Goal: Task Accomplishment & Management: Use online tool/utility

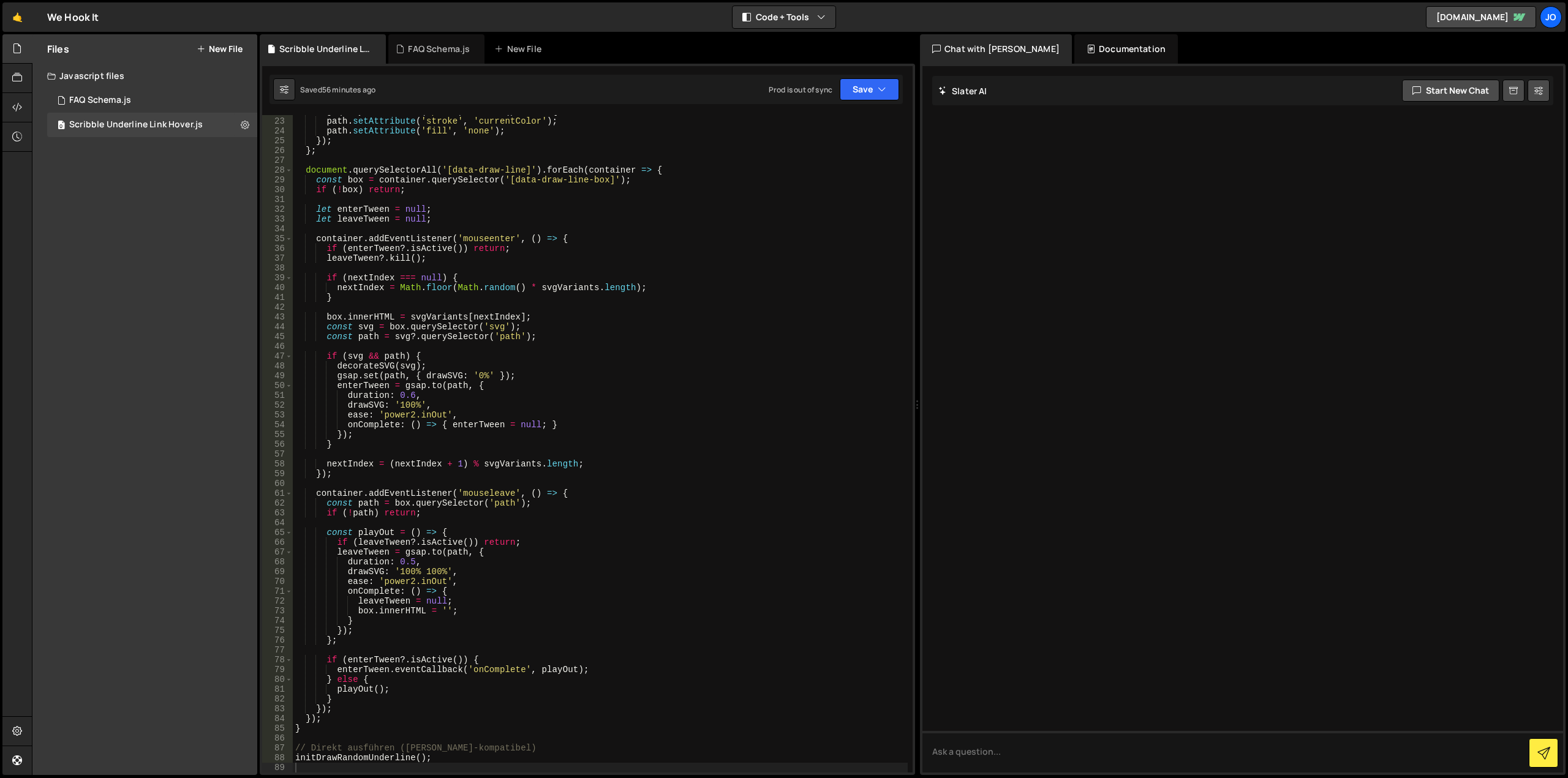
scroll to position [518, 0]
click at [876, 86] on button "Save" at bounding box center [869, 89] width 59 height 22
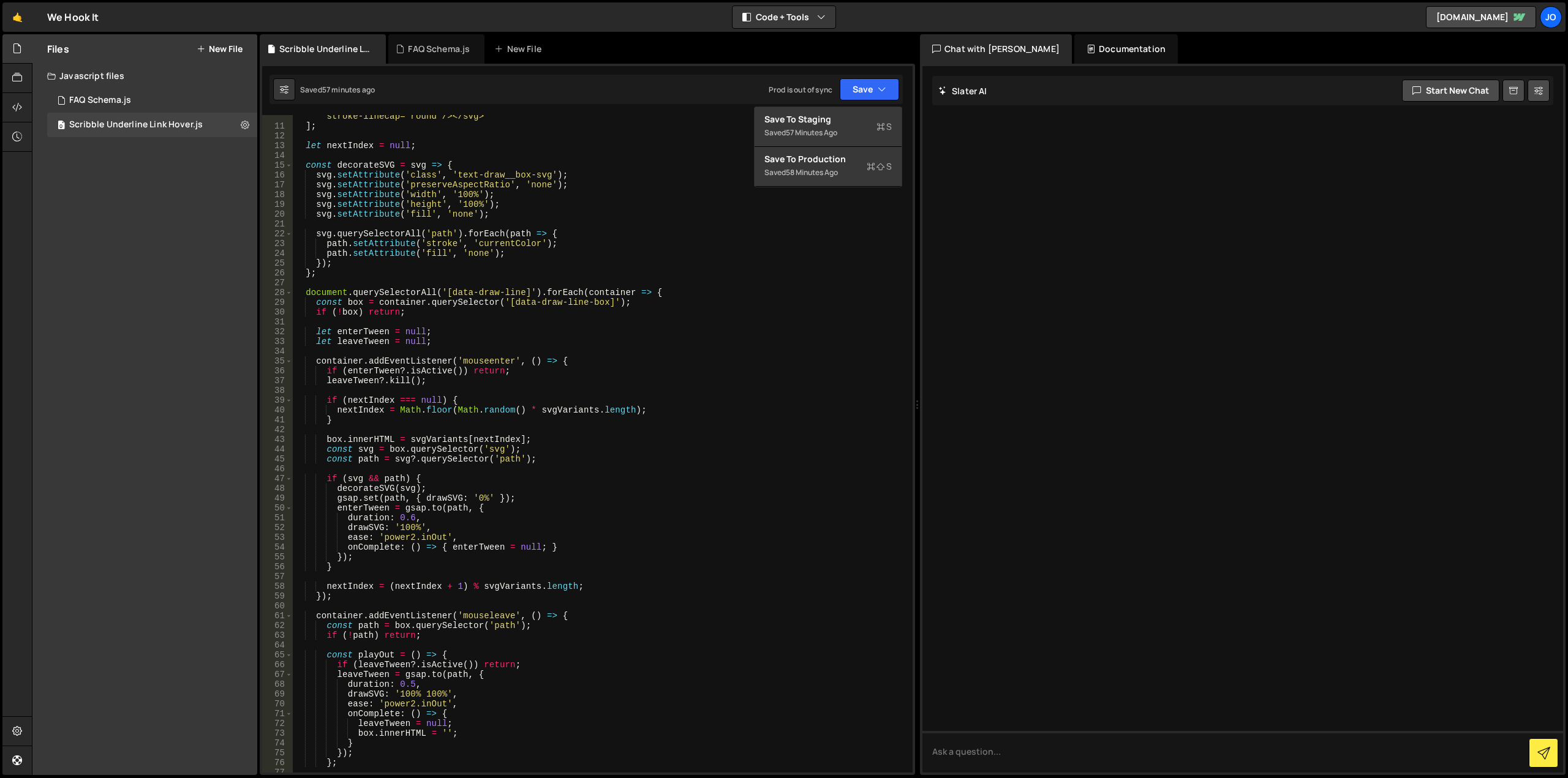
click at [466, 309] on div "` <svg viewBox="0 0 310 40" xmlns="[URL][DOMAIN_NAME]"><path d="M5 29.8857C52.3…" at bounding box center [600, 425] width 615 height 726
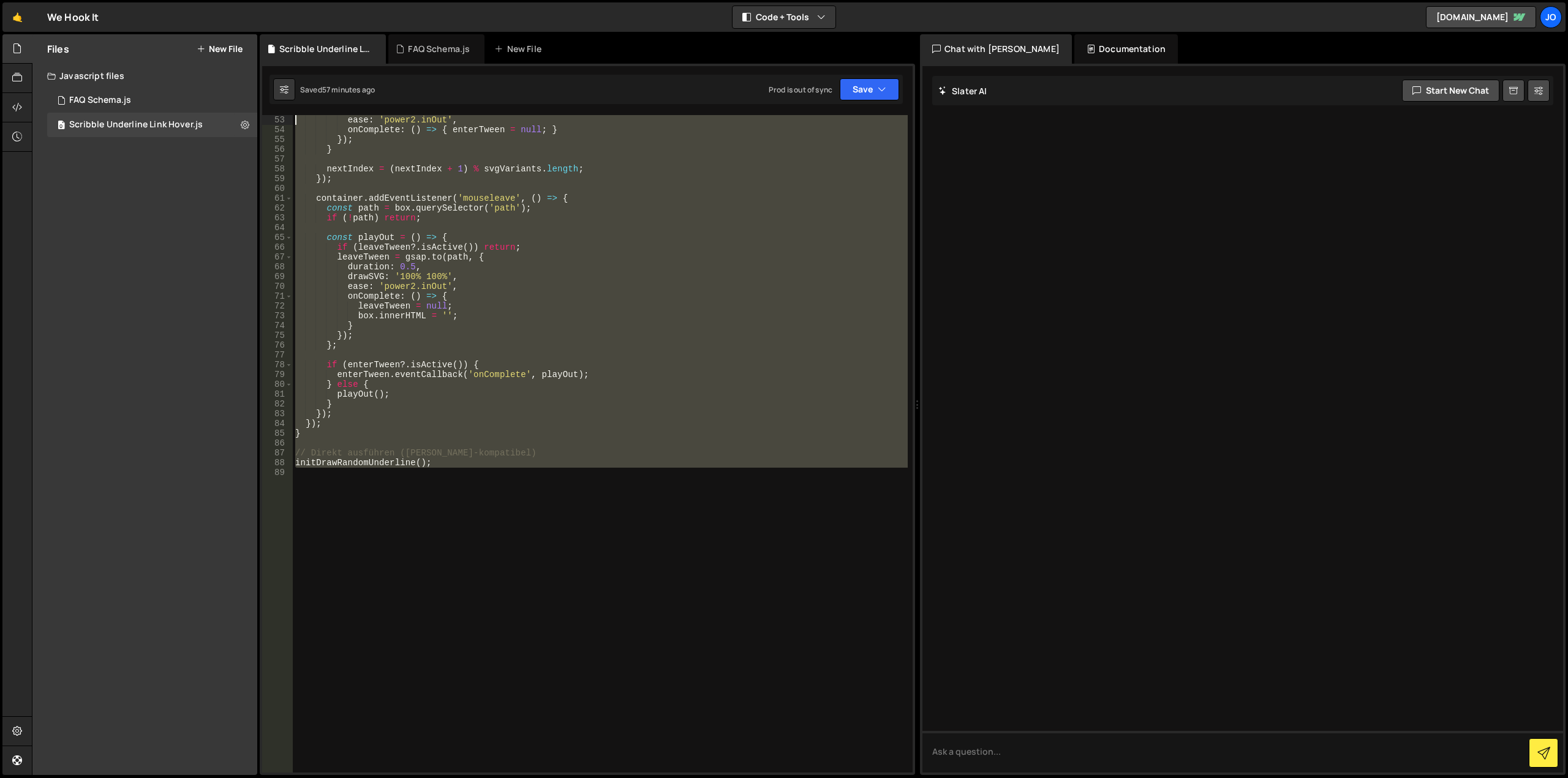
scroll to position [0, 0]
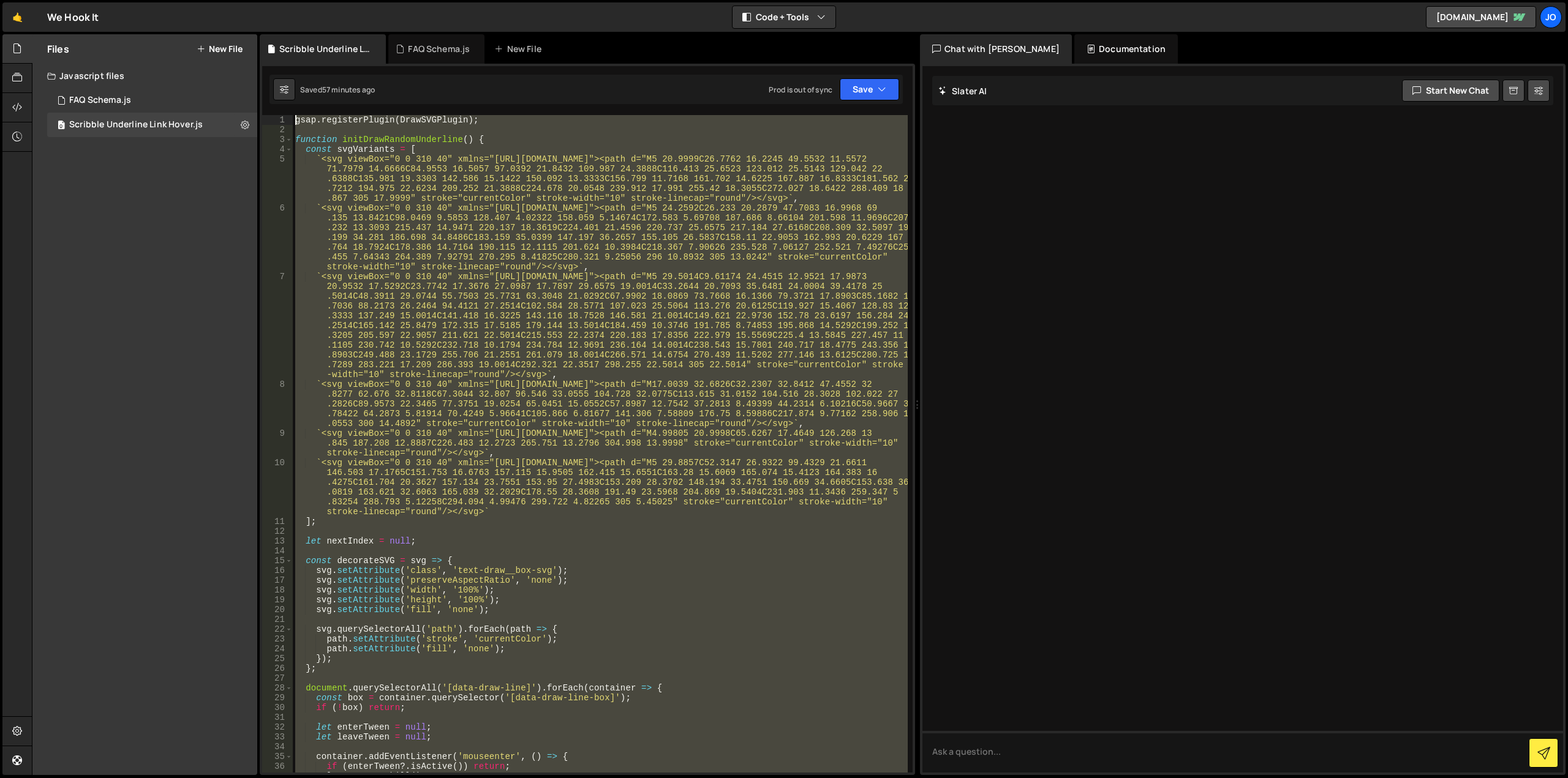
drag, startPoint x: 479, startPoint y: 496, endPoint x: 131, endPoint y: -74, distance: 667.8
click at [131, 0] on html "Projects [GEOGRAPHIC_DATA] Blog Jo Projects Your Teams Account Upgrade Logout" at bounding box center [784, 389] width 1568 height 778
type textarea "gsap.registerPlugin(DrawSVGPlugin);"
paste textarea
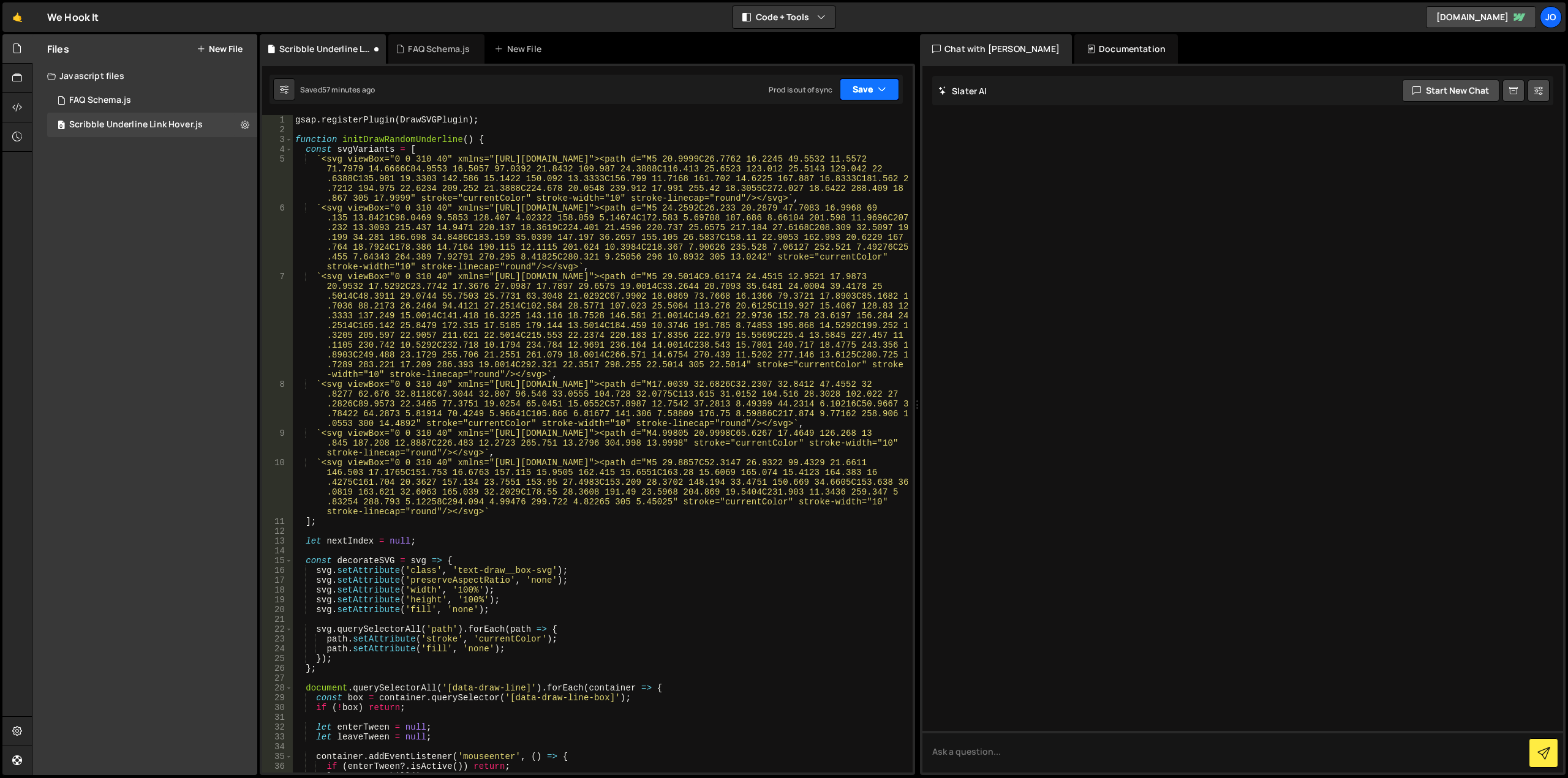
click at [850, 96] on button "Save" at bounding box center [869, 89] width 59 height 22
click at [843, 127] on div "Saved 57 minutes ago" at bounding box center [828, 133] width 127 height 15
click at [19, 118] on div at bounding box center [17, 107] width 30 height 30
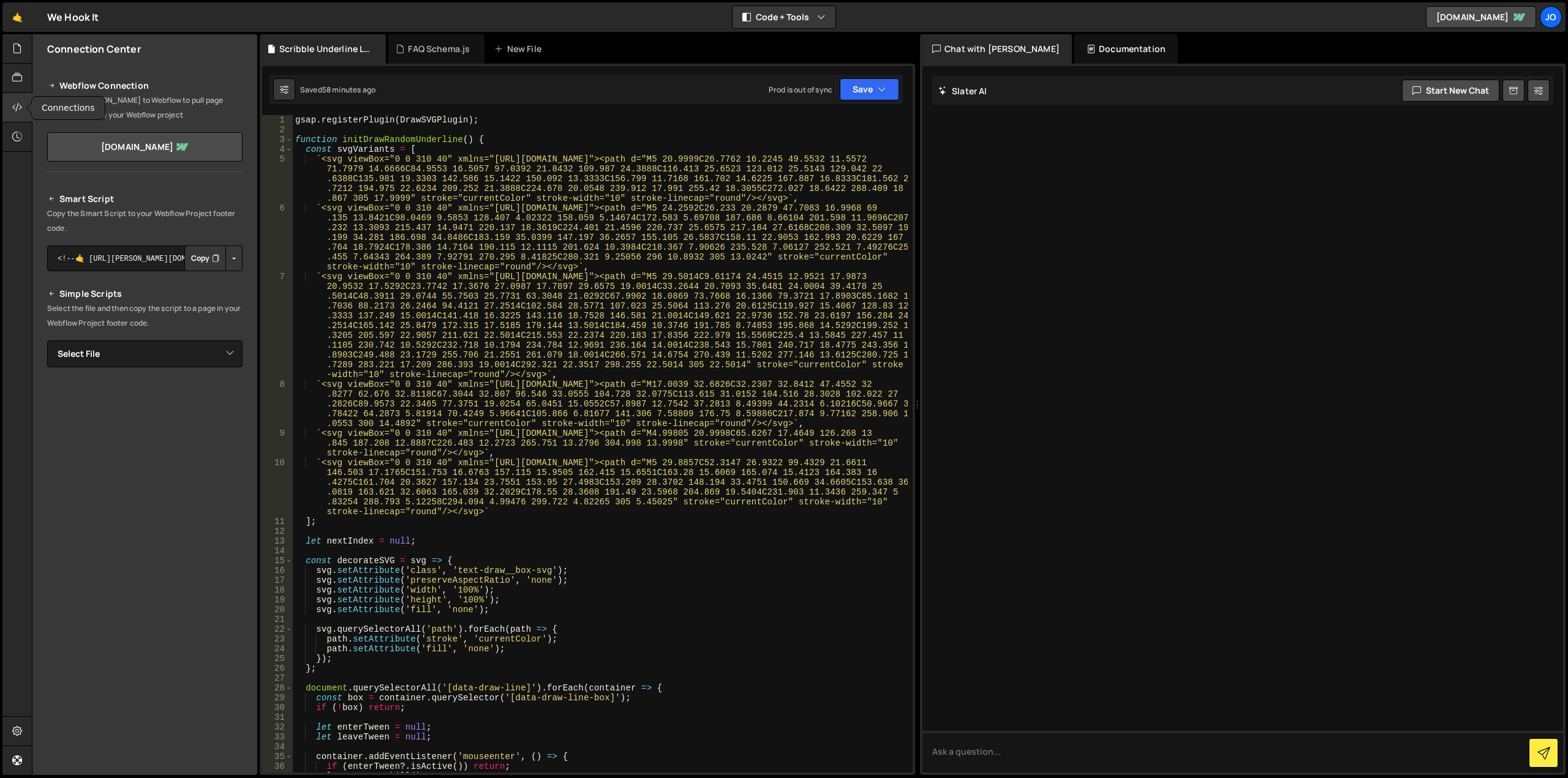
click at [15, 108] on icon at bounding box center [17, 107] width 10 height 13
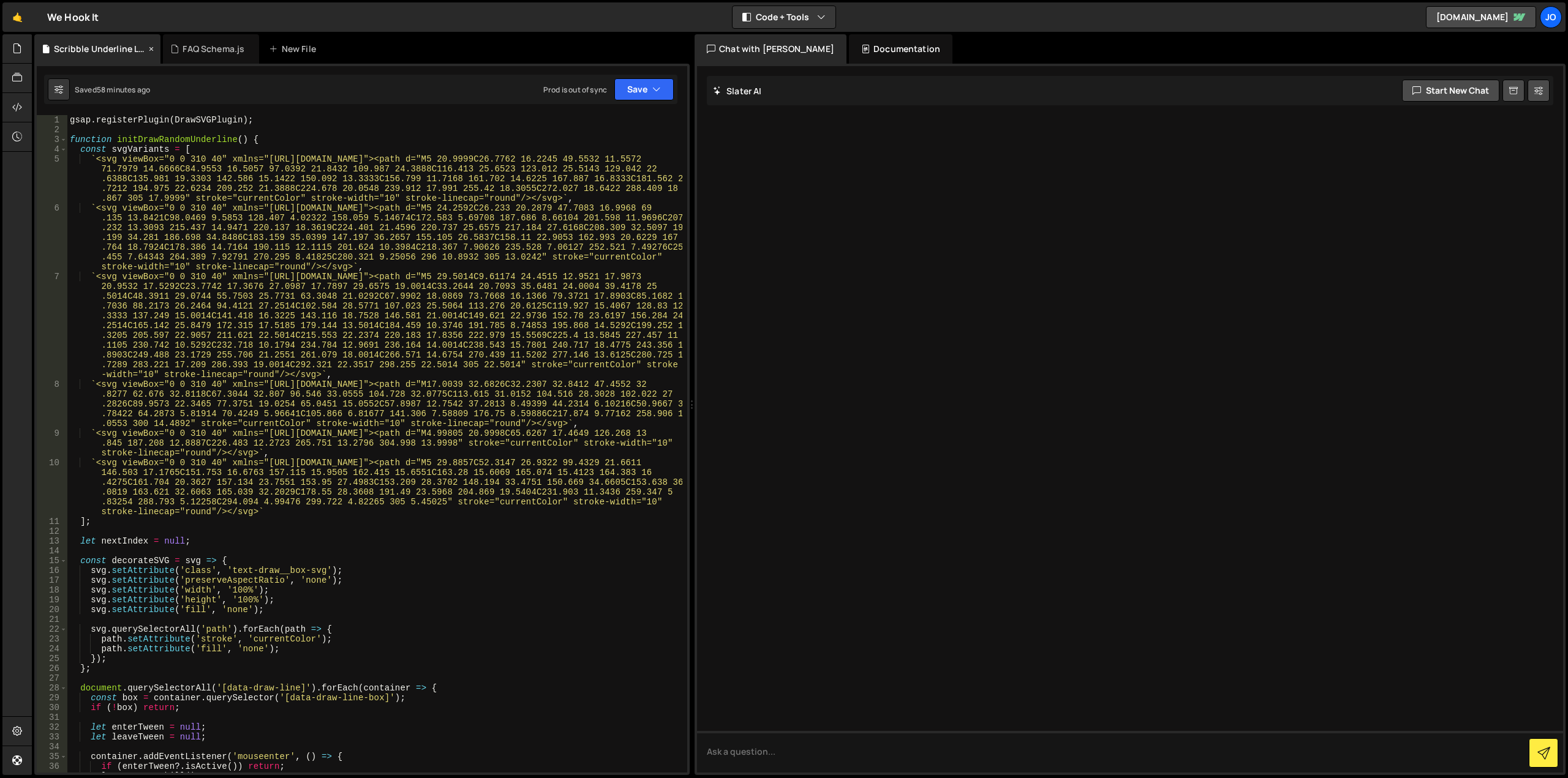
click at [125, 55] on div "Scribble Underline Link Hover.js" at bounding box center [97, 49] width 126 height 30
click at [16, 52] on icon at bounding box center [17, 48] width 10 height 13
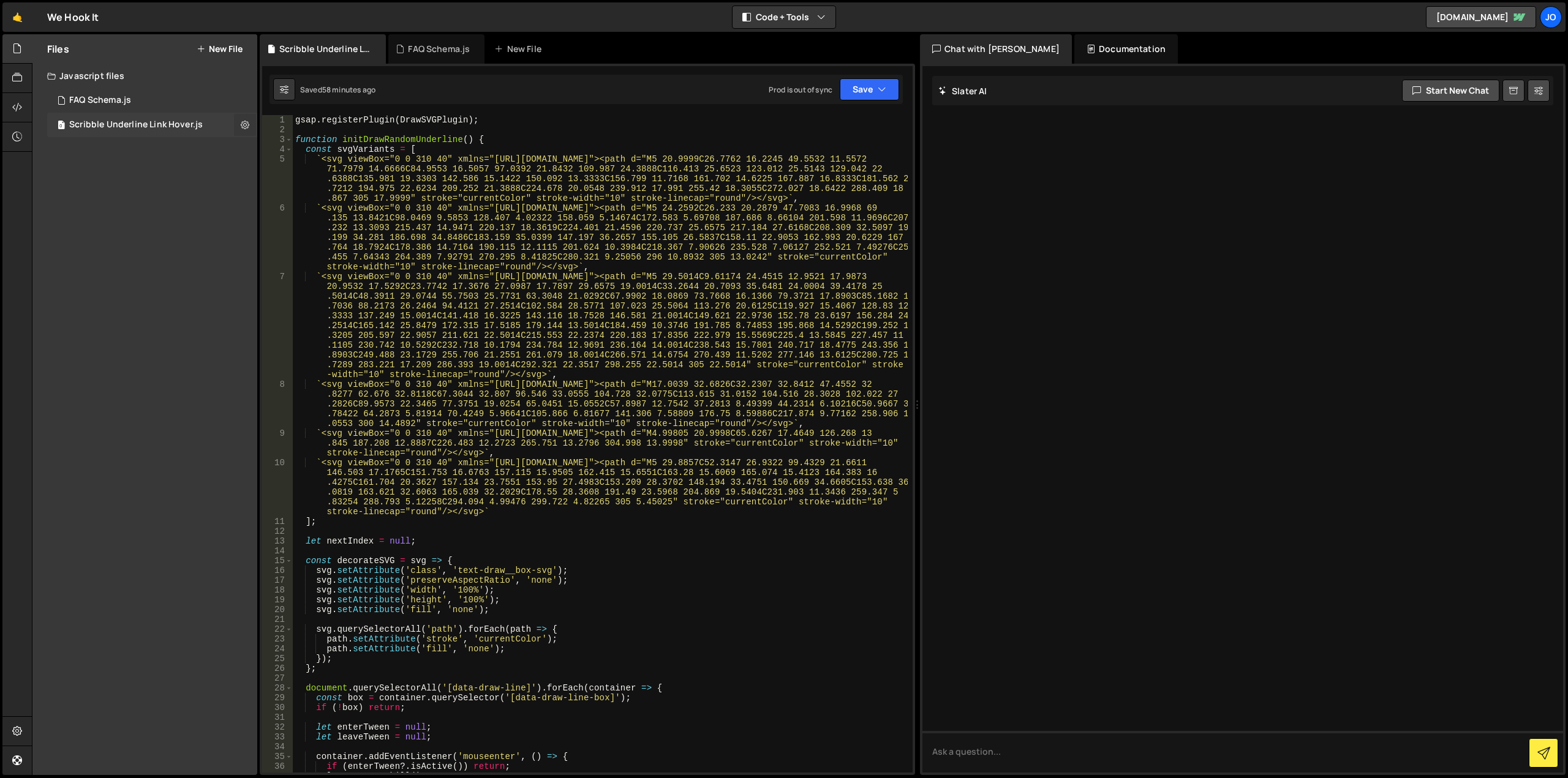
click at [239, 125] on button at bounding box center [245, 125] width 22 height 22
click at [338, 150] on button "Edit File Settings" at bounding box center [320, 150] width 120 height 24
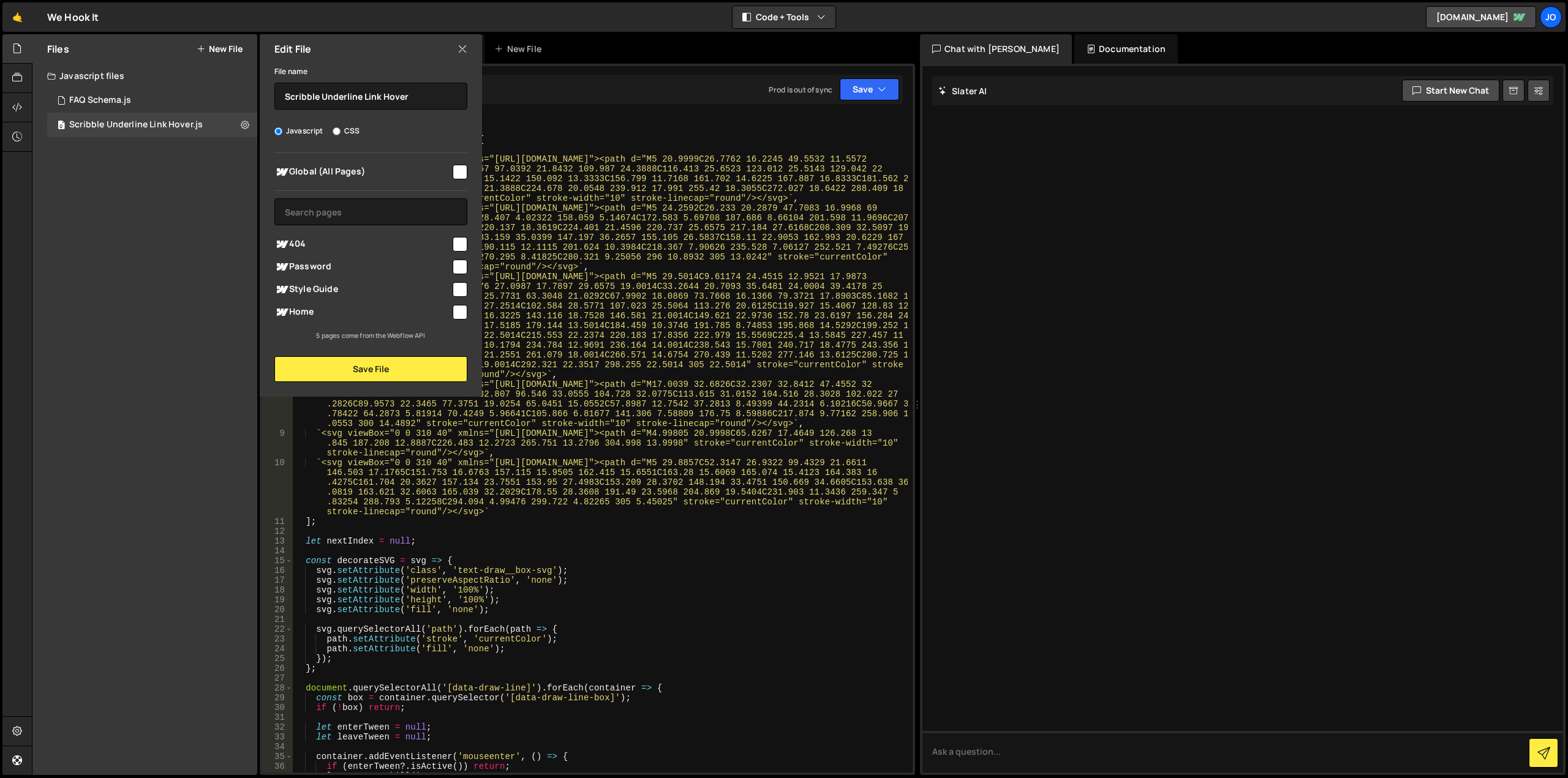
click at [455, 170] on input "checkbox" at bounding box center [460, 172] width 15 height 15
checkbox input "true"
click at [380, 376] on button "Save File" at bounding box center [371, 369] width 193 height 26
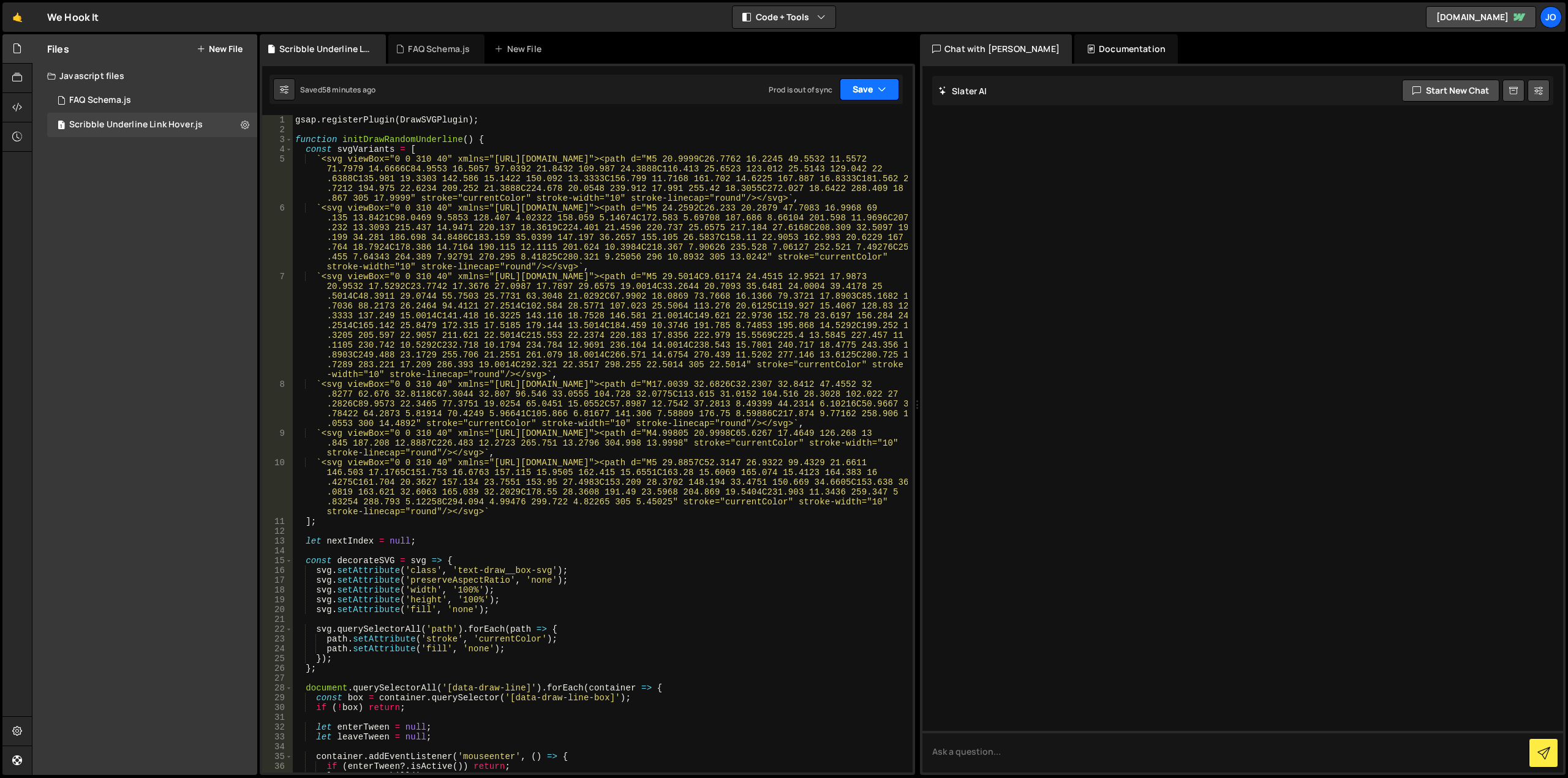
click at [868, 93] on button "Save" at bounding box center [869, 89] width 59 height 22
click at [822, 129] on div "58 minutes ago" at bounding box center [811, 133] width 52 height 11
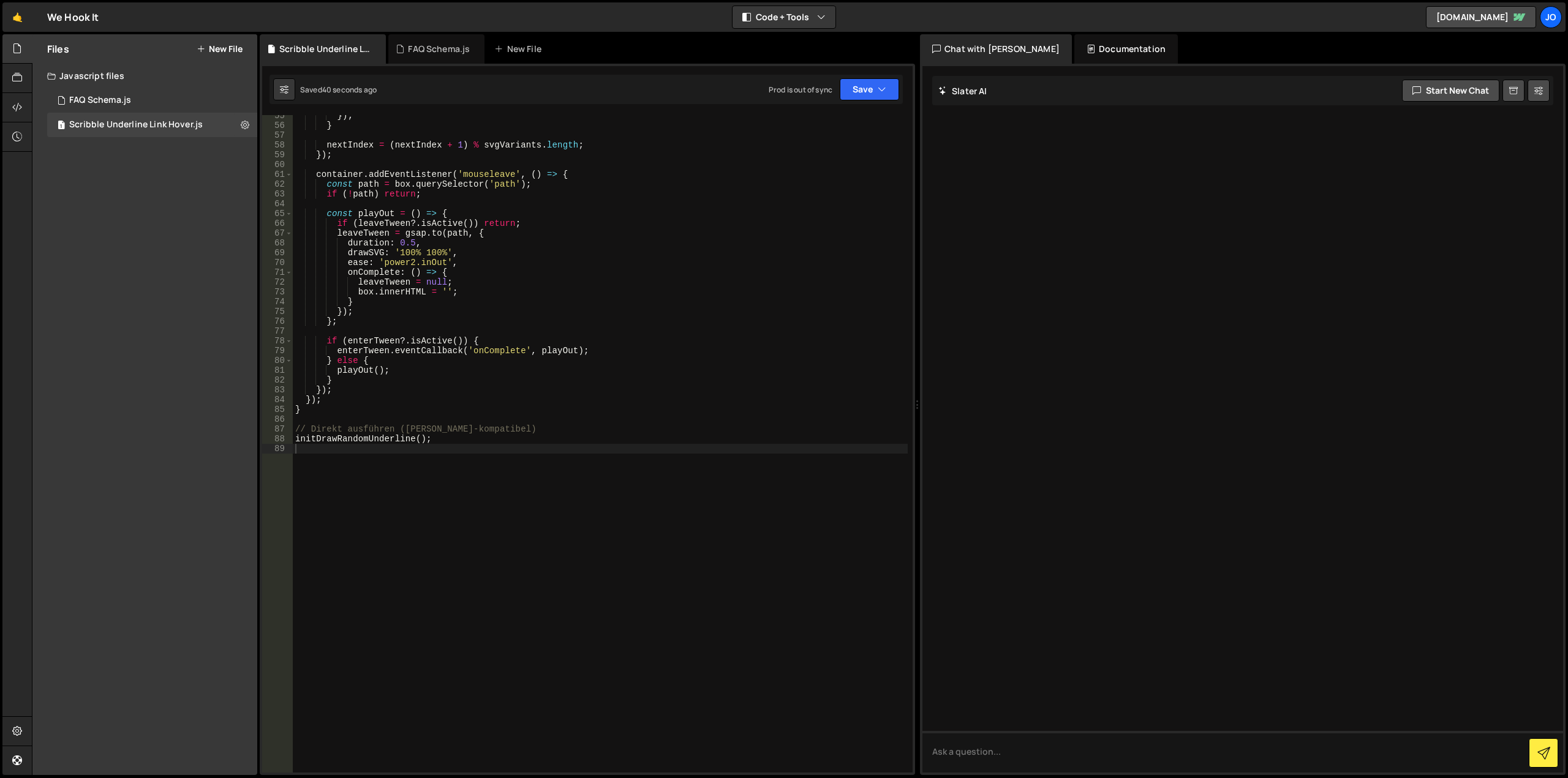
click at [220, 45] on button "New File" at bounding box center [220, 49] width 46 height 10
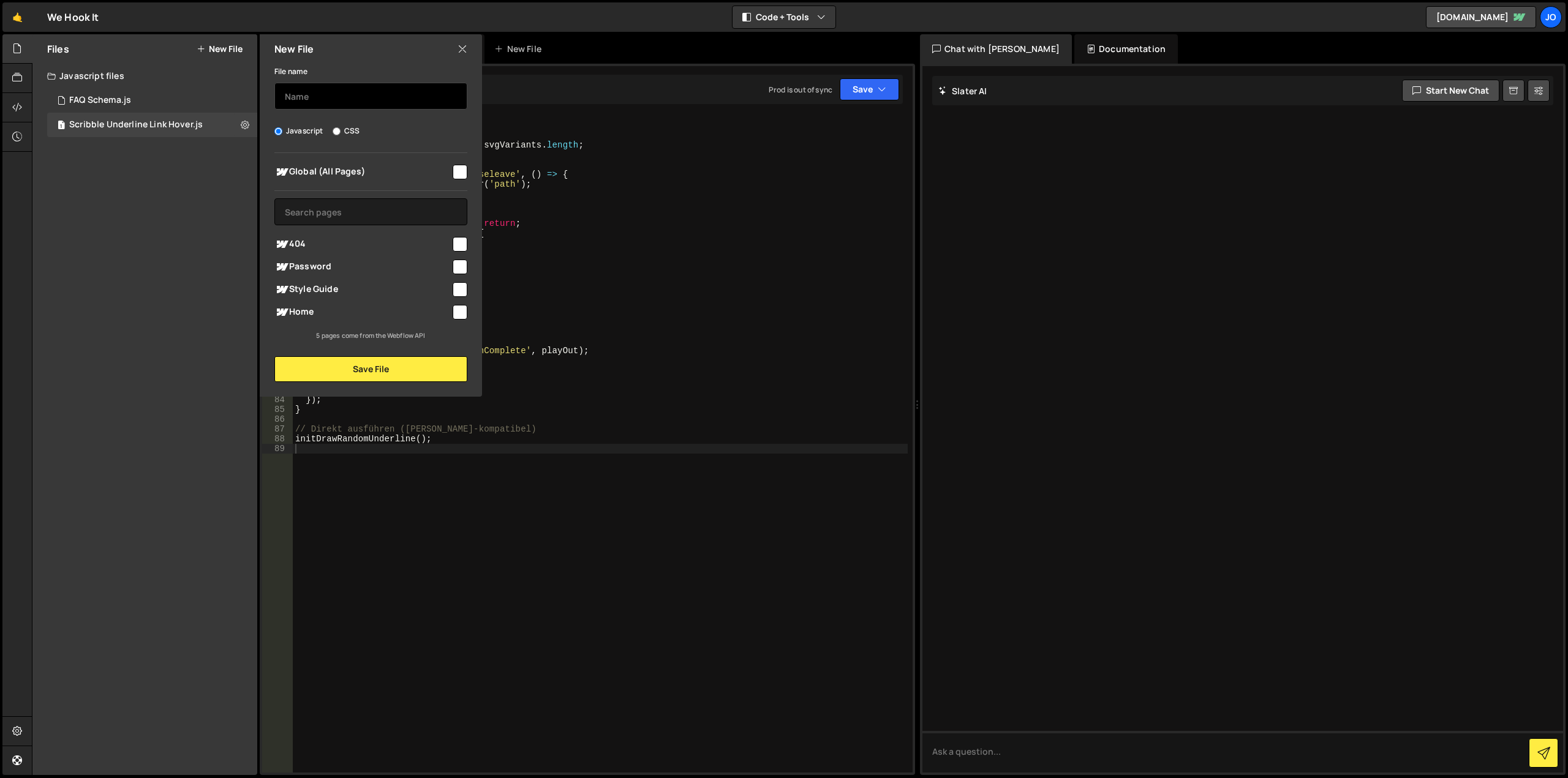
click at [328, 105] on input "text" at bounding box center [371, 96] width 193 height 27
type input "V"
type input "Reels on visible"
click at [455, 169] on input "checkbox" at bounding box center [460, 172] width 15 height 15
checkbox input "true"
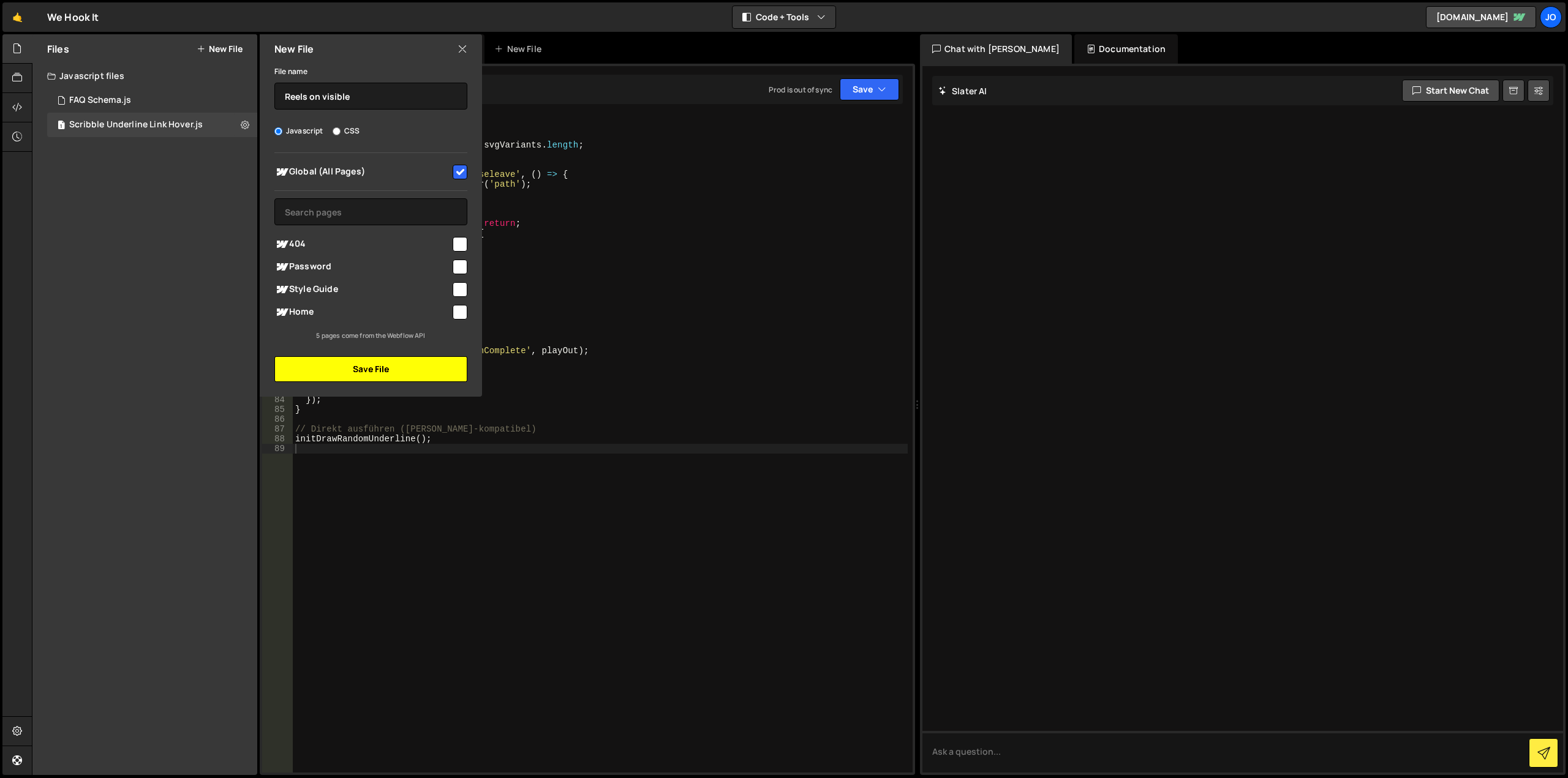
click at [396, 371] on button "Save File" at bounding box center [371, 369] width 193 height 26
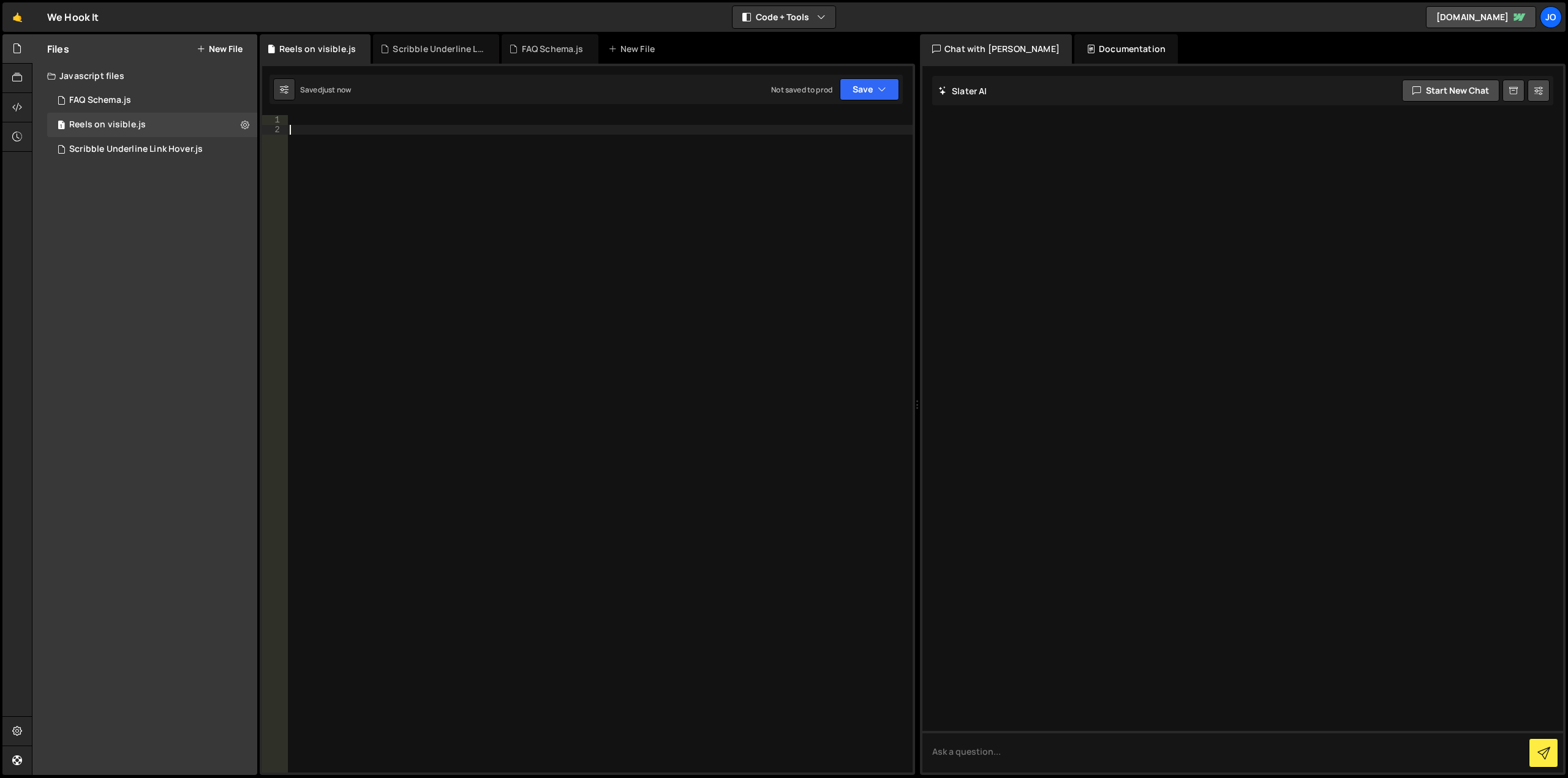
drag, startPoint x: 338, startPoint y: 177, endPoint x: 312, endPoint y: 120, distance: 62.6
click at [313, 123] on div at bounding box center [600, 454] width 625 height 677
click at [312, 120] on div at bounding box center [600, 444] width 625 height 657
click at [319, 135] on div at bounding box center [600, 454] width 625 height 677
paste textarea "</script>"
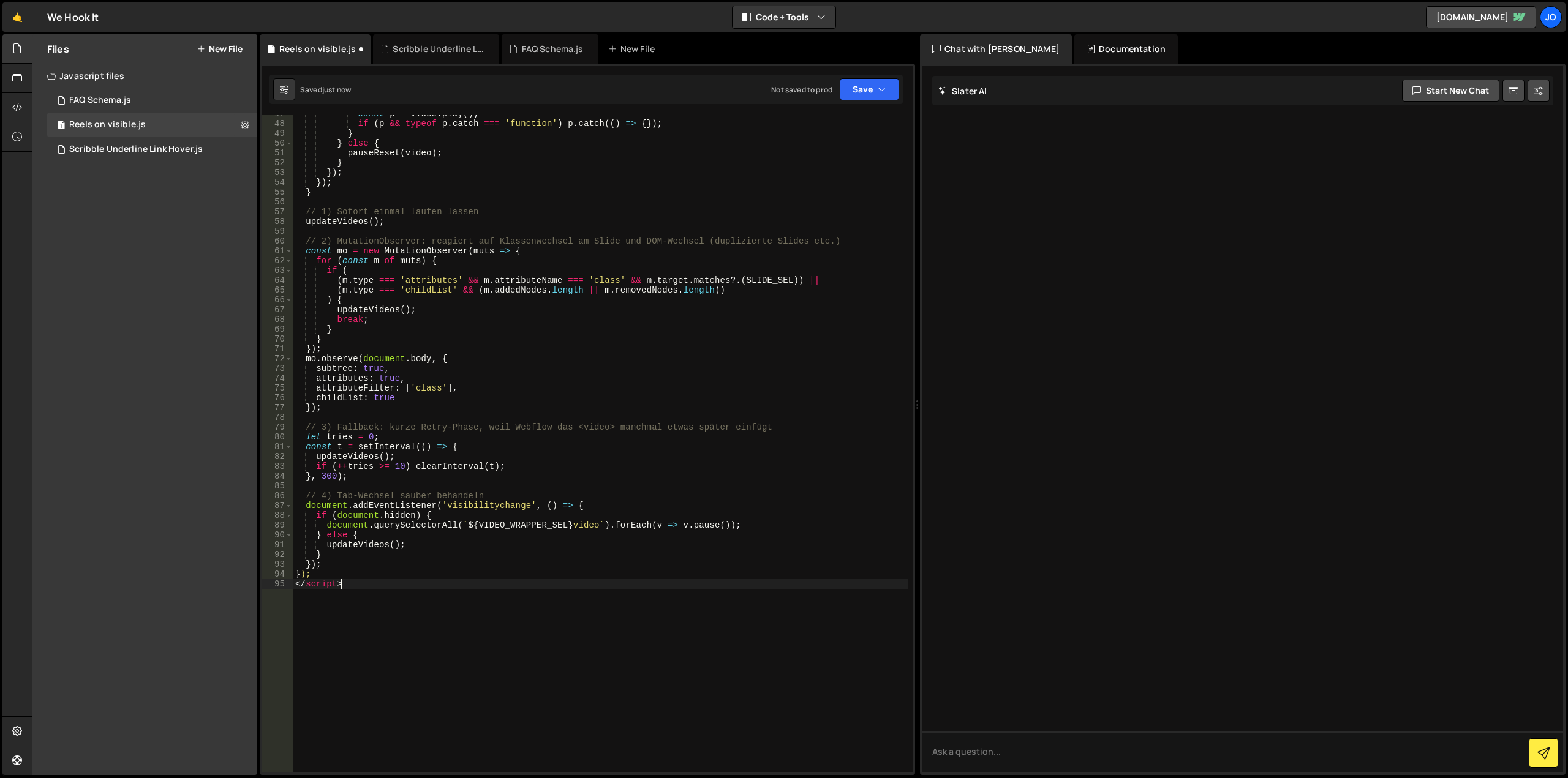
scroll to position [457, 0]
type textarea "<"
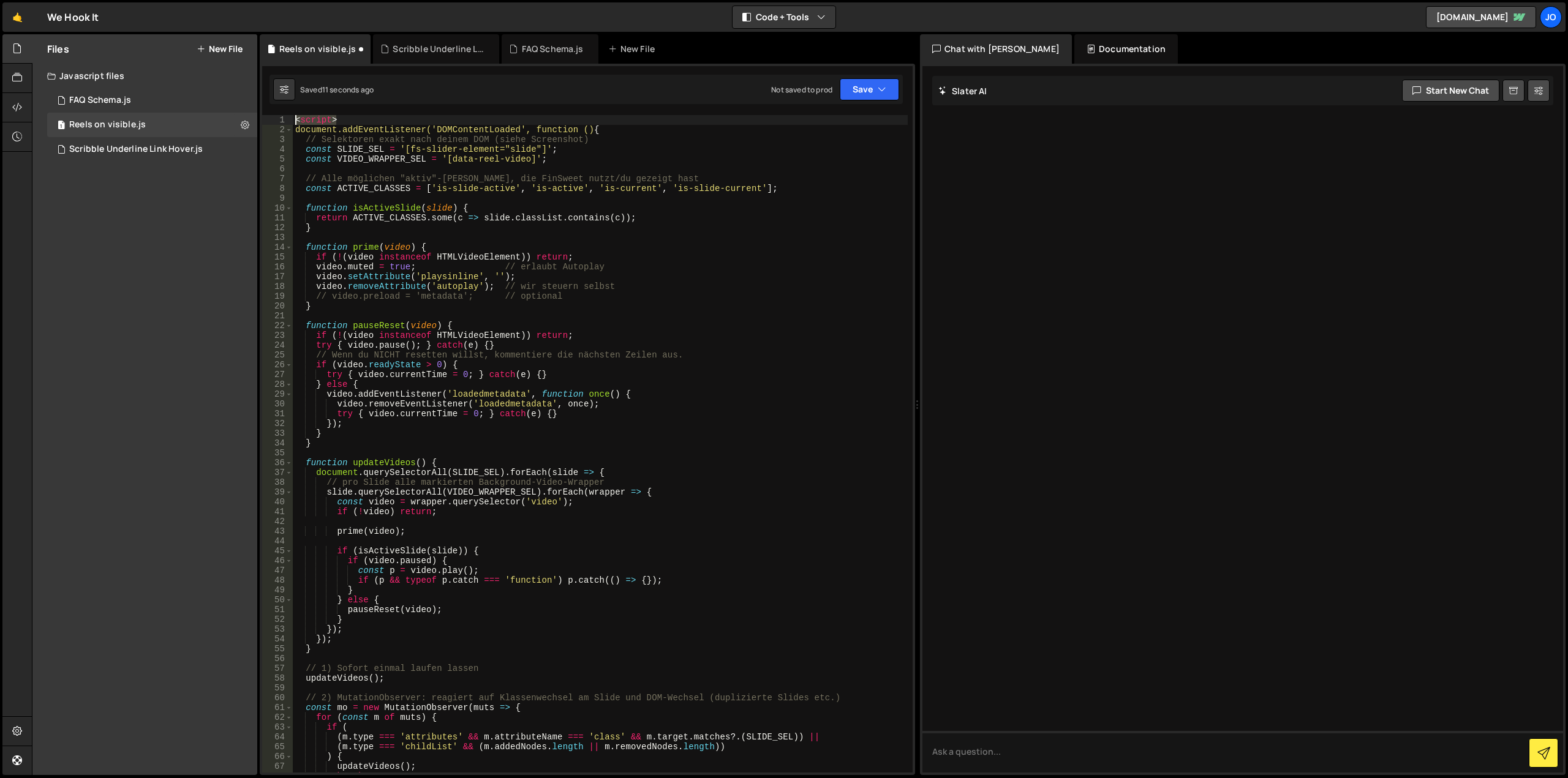
drag, startPoint x: 336, startPoint y: 117, endPoint x: 263, endPoint y: 113, distance: 73.1
click at [269, 113] on div "1 Type cmd + s to save your Javascript file. הההההההההההההההההההההההההההההההההה…" at bounding box center [587, 419] width 655 height 711
type textarea "<script>"
click at [870, 95] on button "Save" at bounding box center [869, 89] width 59 height 22
click at [855, 121] on div "Save to Staging S" at bounding box center [828, 119] width 127 height 13
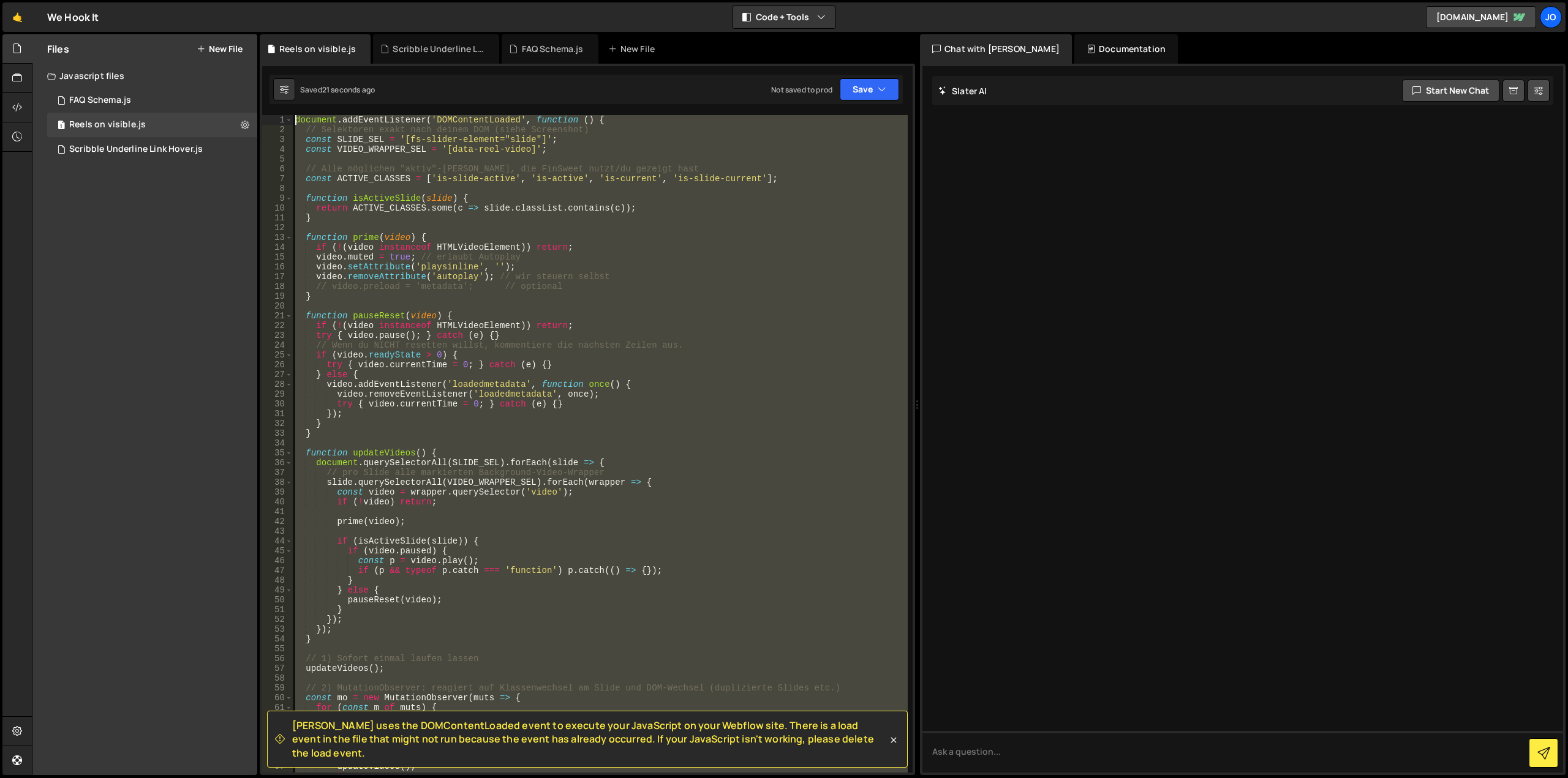
drag, startPoint x: 214, startPoint y: 318, endPoint x: 5, endPoint y: -74, distance: 444.2
click at [5, 0] on html "Projects [GEOGRAPHIC_DATA] Blog Jo Projects Your Teams Account Upgrade Logout" at bounding box center [784, 389] width 1568 height 778
type textarea "document.addEventListener('DOMContentLoaded', function () { // Selektoren exakt…"
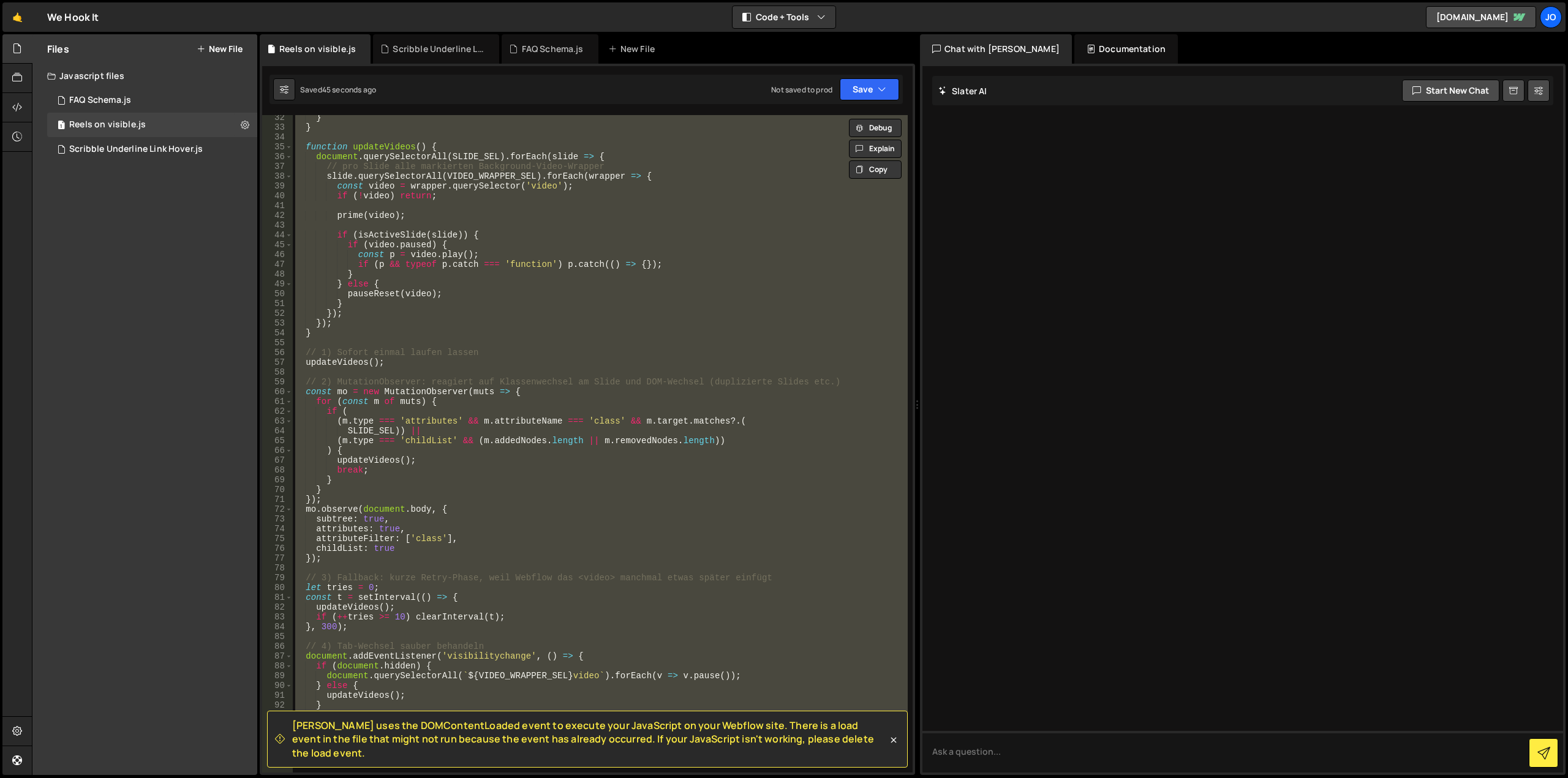
scroll to position [597, 0]
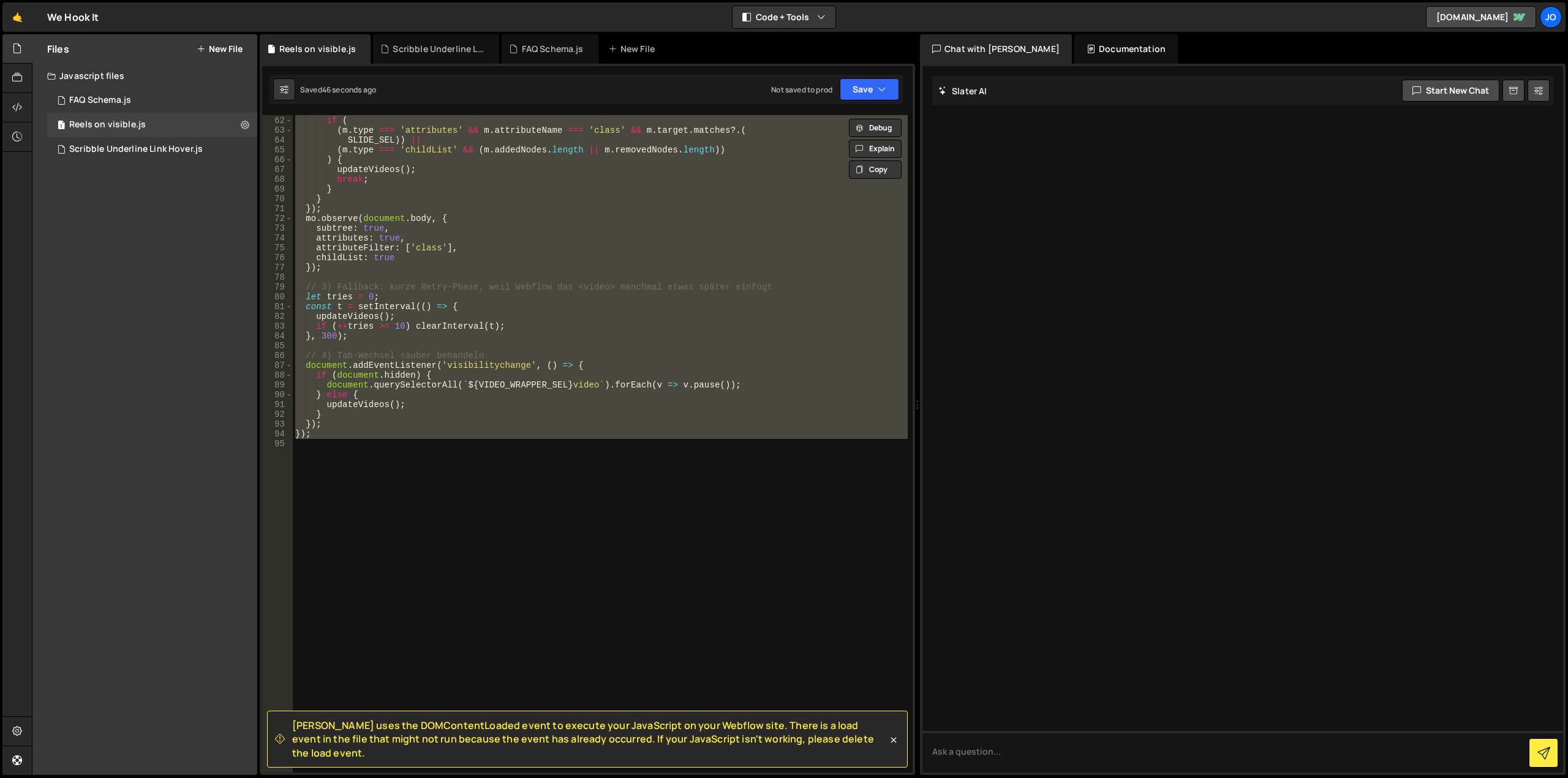
type textarea "document.addEventListener('DOMContentLoaded', function () { // Selektoren exakt…"
click at [449, 504] on div "for ( const m of muts ) { if ( ( m . type === 'attributes' && m . attributeName…" at bounding box center [600, 444] width 615 height 657
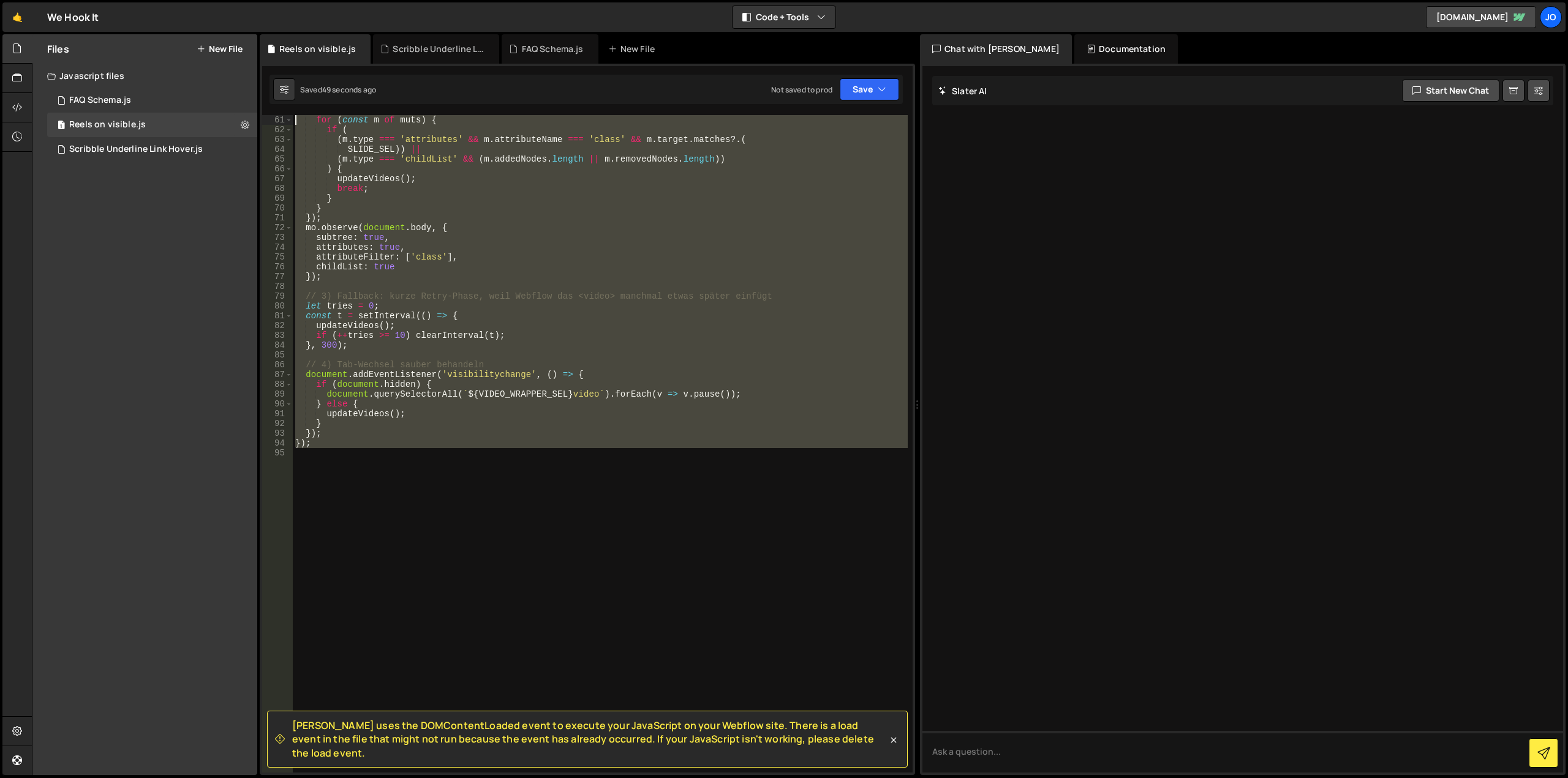
scroll to position [0, 0]
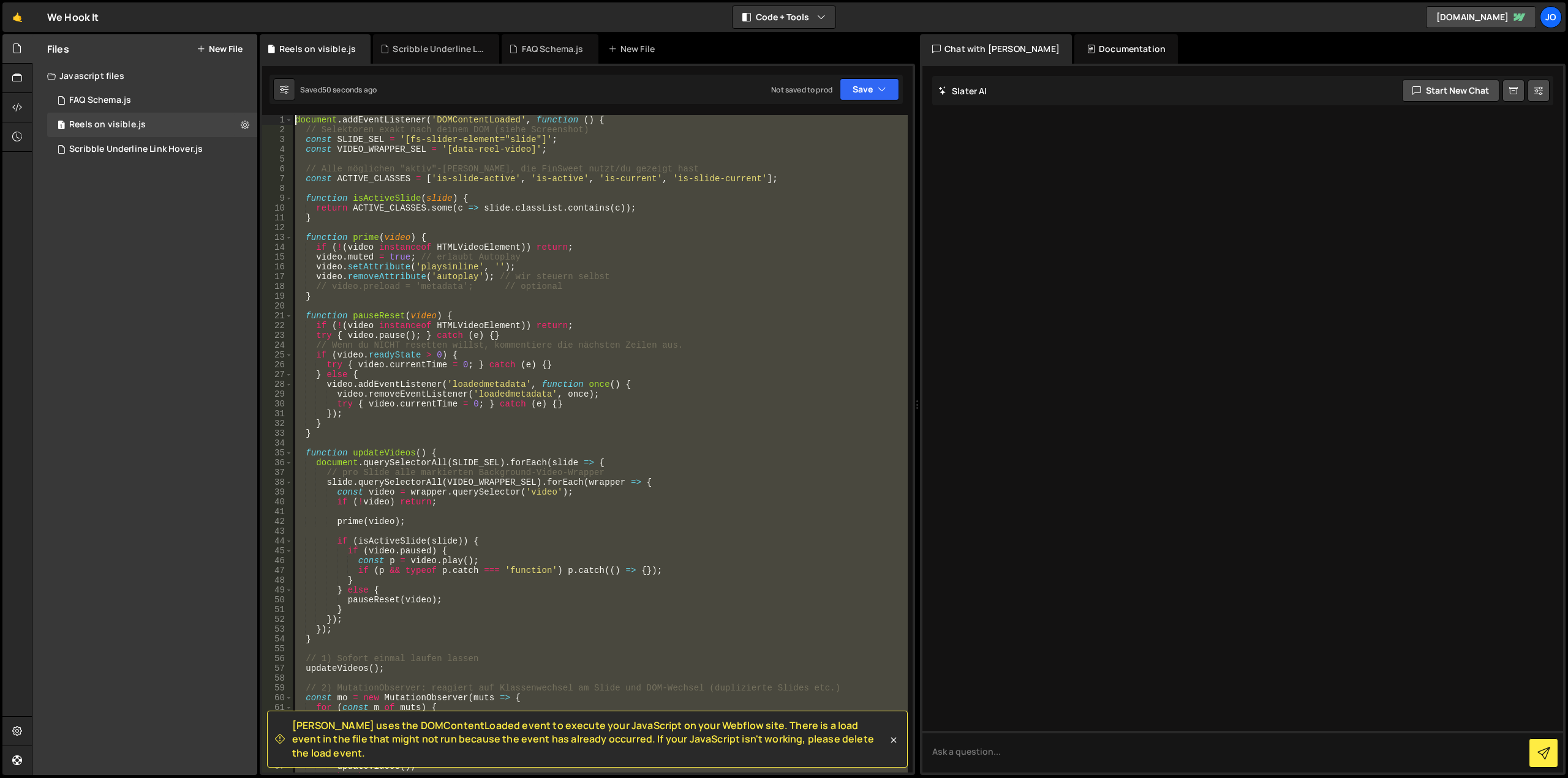
drag, startPoint x: 451, startPoint y: 487, endPoint x: 189, endPoint y: -74, distance: 619.2
click at [189, 0] on html "Projects [GEOGRAPHIC_DATA] Blog Jo Projects Your Teams Account Upgrade Logout" at bounding box center [784, 389] width 1568 height 778
type textarea "document.addEventListener('DOMContentLoaded', function () { // Selektoren exakt…"
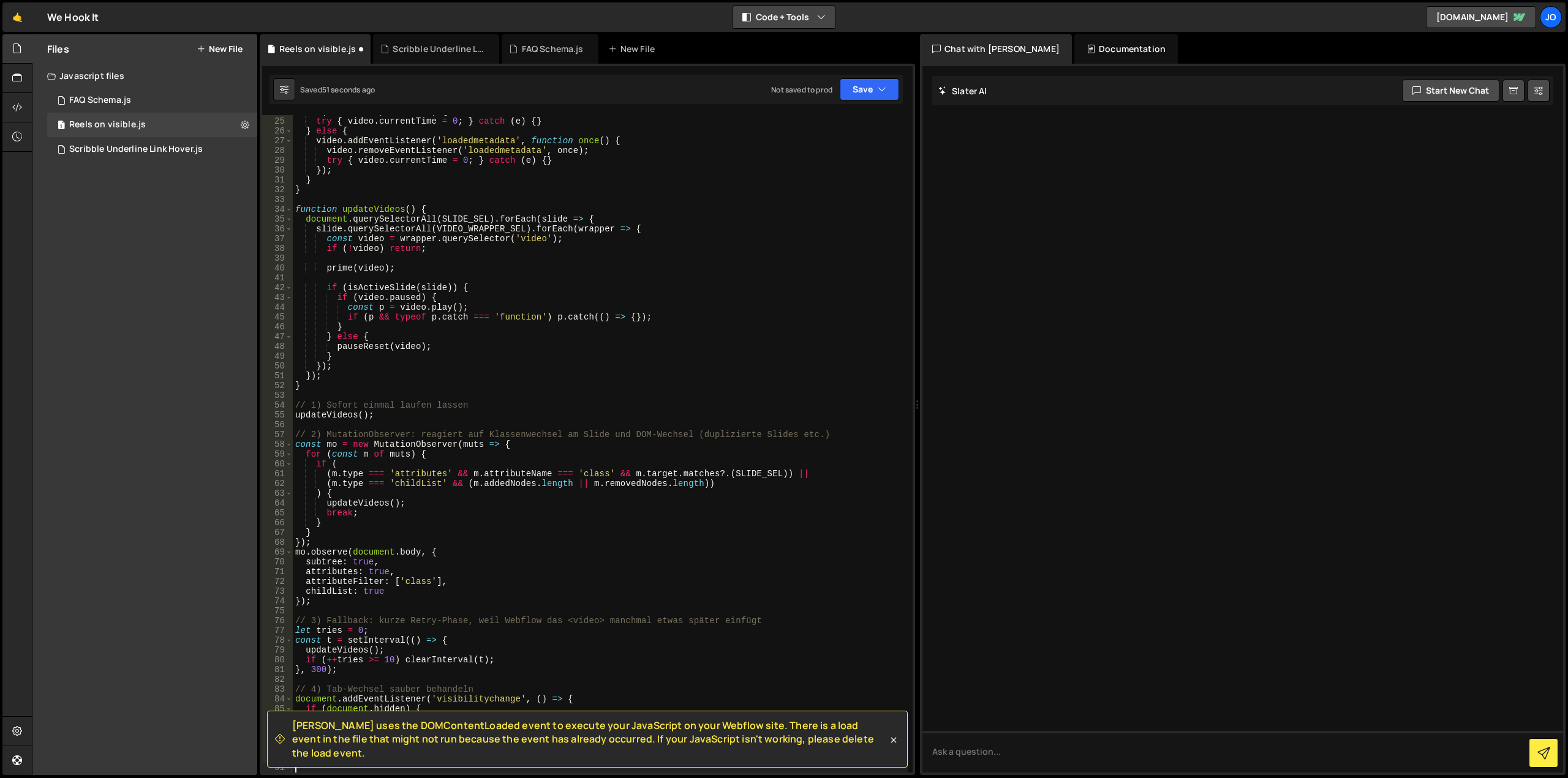
scroll to position [234, 0]
click at [877, 90] on button "Save" at bounding box center [869, 89] width 59 height 22
click at [860, 116] on div "Save to Staging S" at bounding box center [828, 119] width 127 height 13
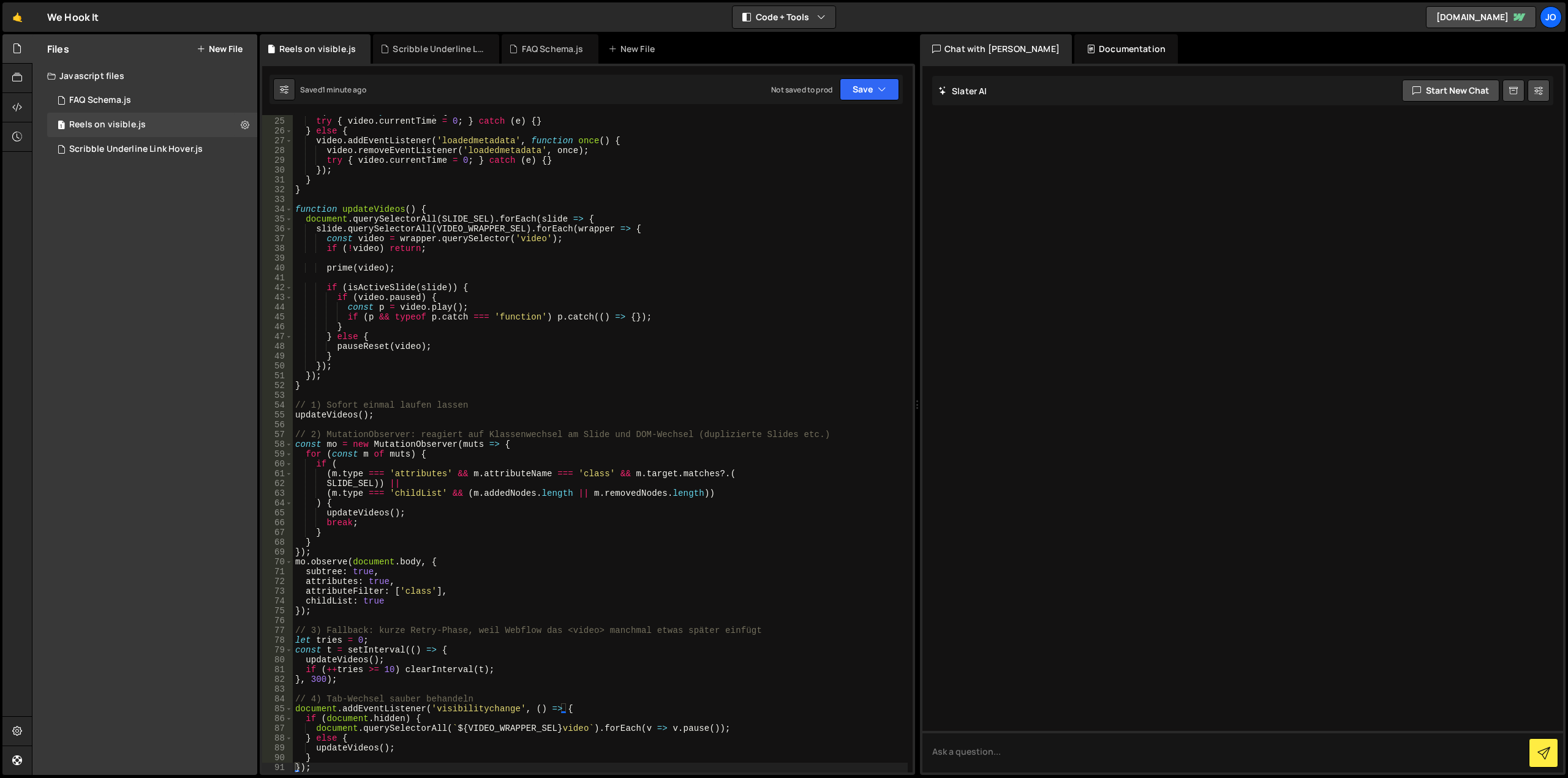
click at [231, 48] on button "New File" at bounding box center [220, 49] width 46 height 10
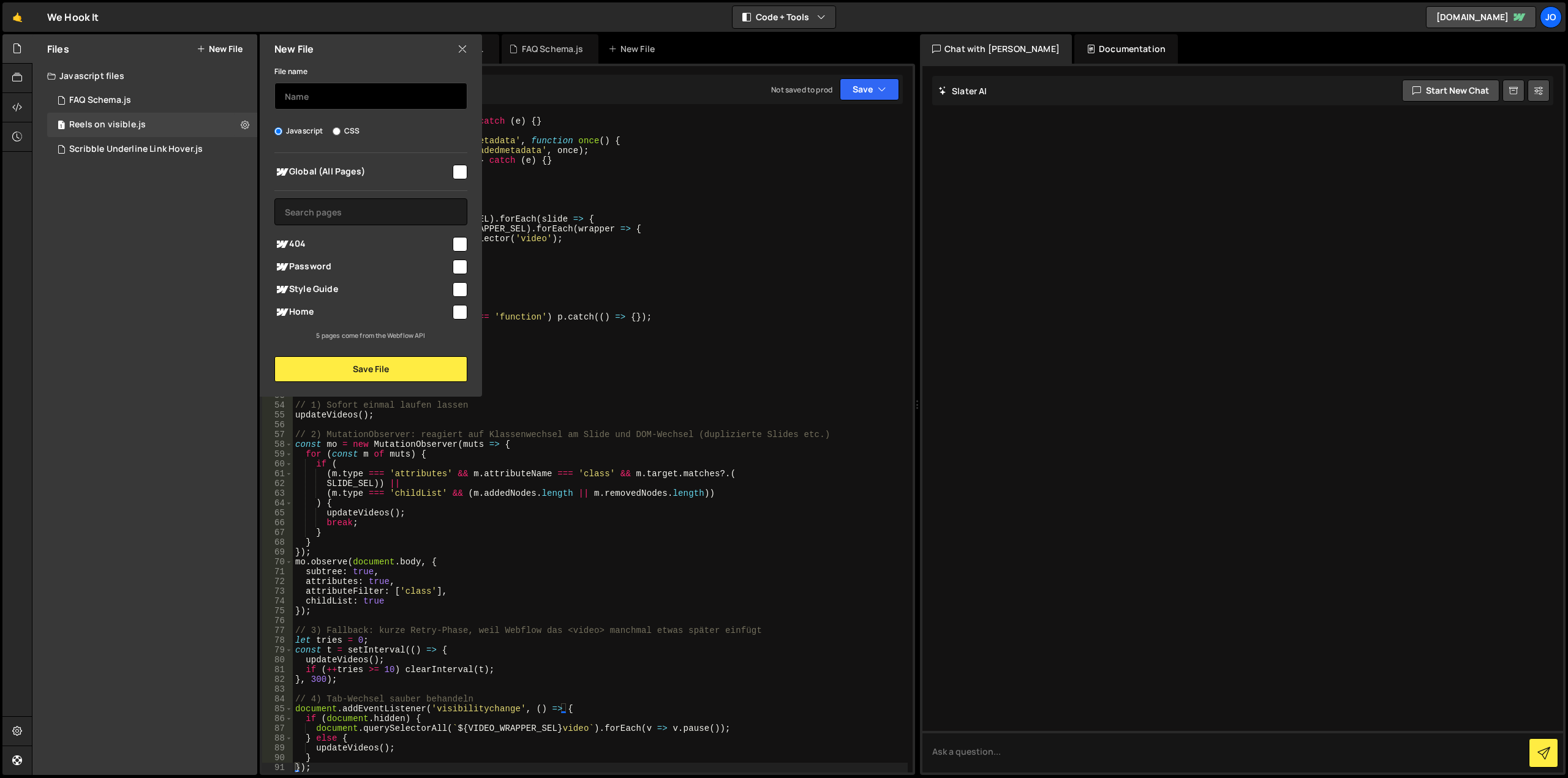
click at [323, 98] on input "text" at bounding box center [371, 96] width 193 height 27
type input "Glasses on Team"
click at [456, 177] on input "checkbox" at bounding box center [460, 172] width 15 height 15
checkbox input "true"
click at [464, 309] on input "checkbox" at bounding box center [460, 312] width 15 height 15
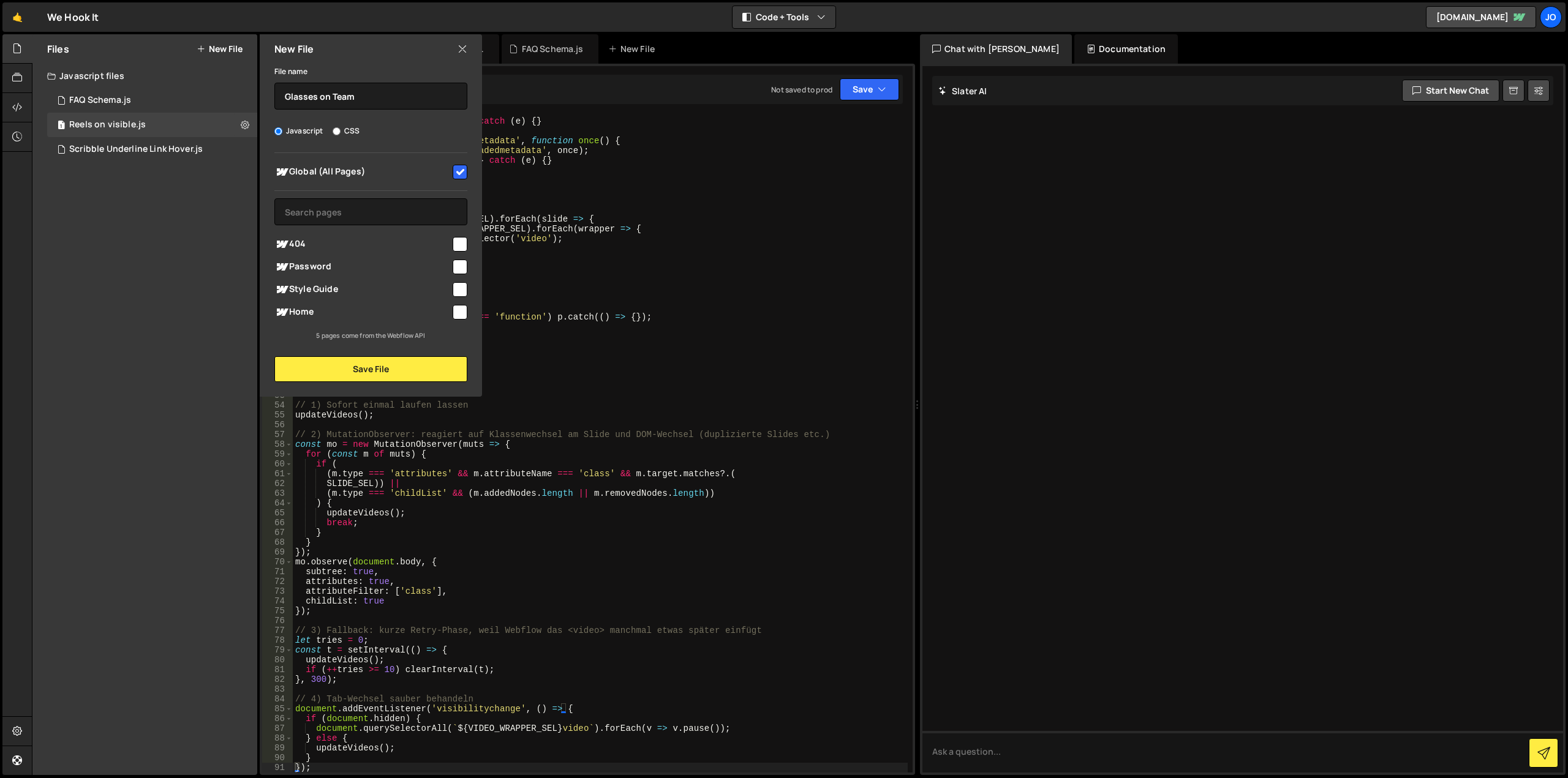
checkbox input "true"
click at [464, 187] on div "Global (All Pages) 404" at bounding box center [371, 247] width 222 height 188
click at [463, 175] on input "checkbox" at bounding box center [460, 172] width 15 height 15
checkbox input "false"
click at [427, 367] on button "Save File" at bounding box center [371, 369] width 193 height 26
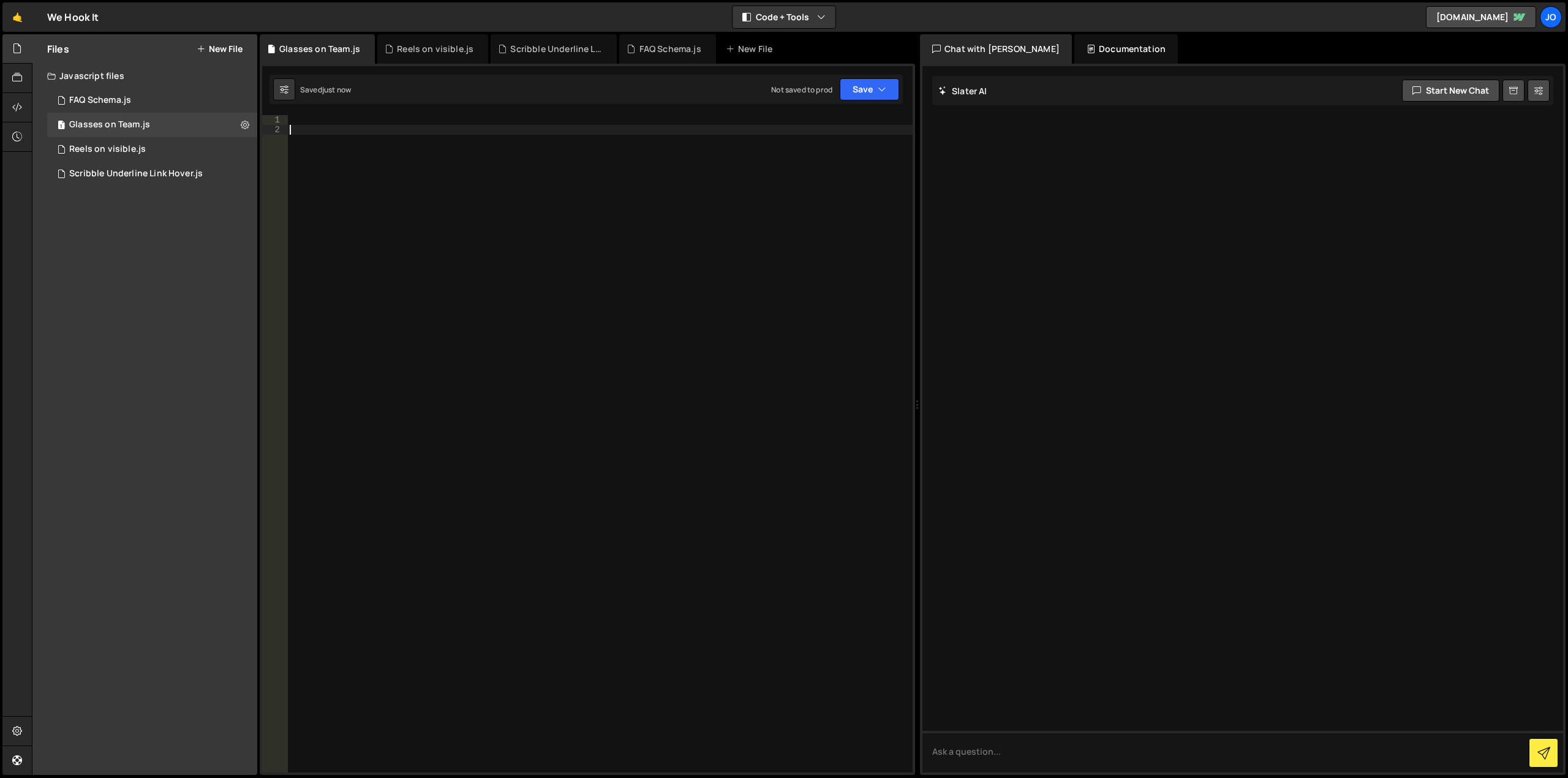
click at [386, 145] on div at bounding box center [600, 454] width 625 height 677
click at [388, 116] on div at bounding box center [600, 454] width 625 height 677
click at [388, 127] on div at bounding box center [600, 454] width 625 height 677
paste textarea "</script>"
type textarea "</script>"
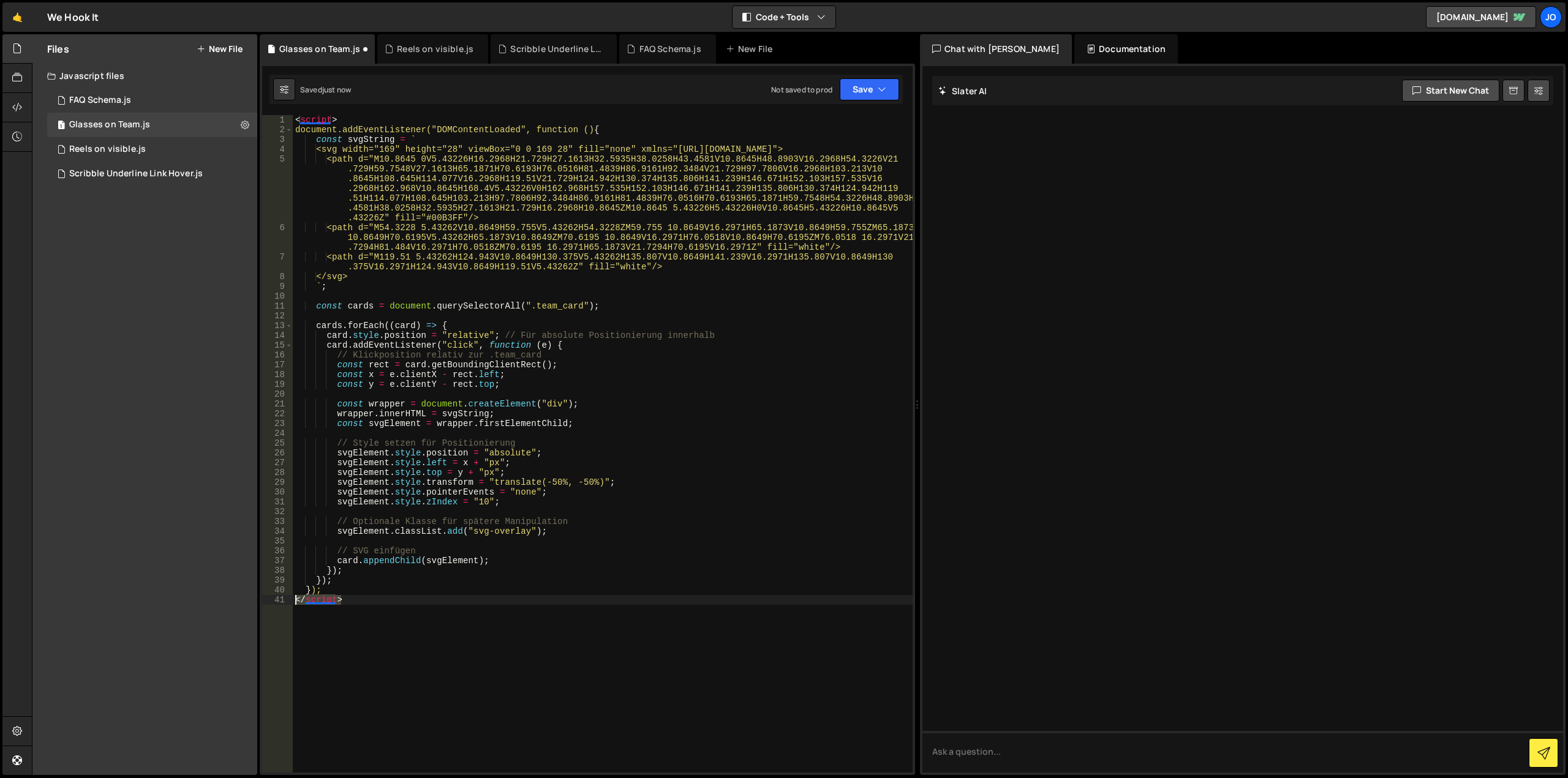
drag, startPoint x: 349, startPoint y: 603, endPoint x: 267, endPoint y: 603, distance: 82.0
click at [267, 603] on div "</script> 1 2 3 4 5 6 7 8 9 10 11 12 13 14 15 16 17 18 19 20 21 22 23 24 25 26 …" at bounding box center [587, 444] width 650 height 657
drag, startPoint x: 342, startPoint y: 117, endPoint x: 275, endPoint y: 115, distance: 67.0
click at [275, 115] on div "1 Type cmd + s to save your Javascript file. הההההההההההההההההההההההההההההההההה…" at bounding box center [587, 419] width 655 height 711
type textarea "<script>"
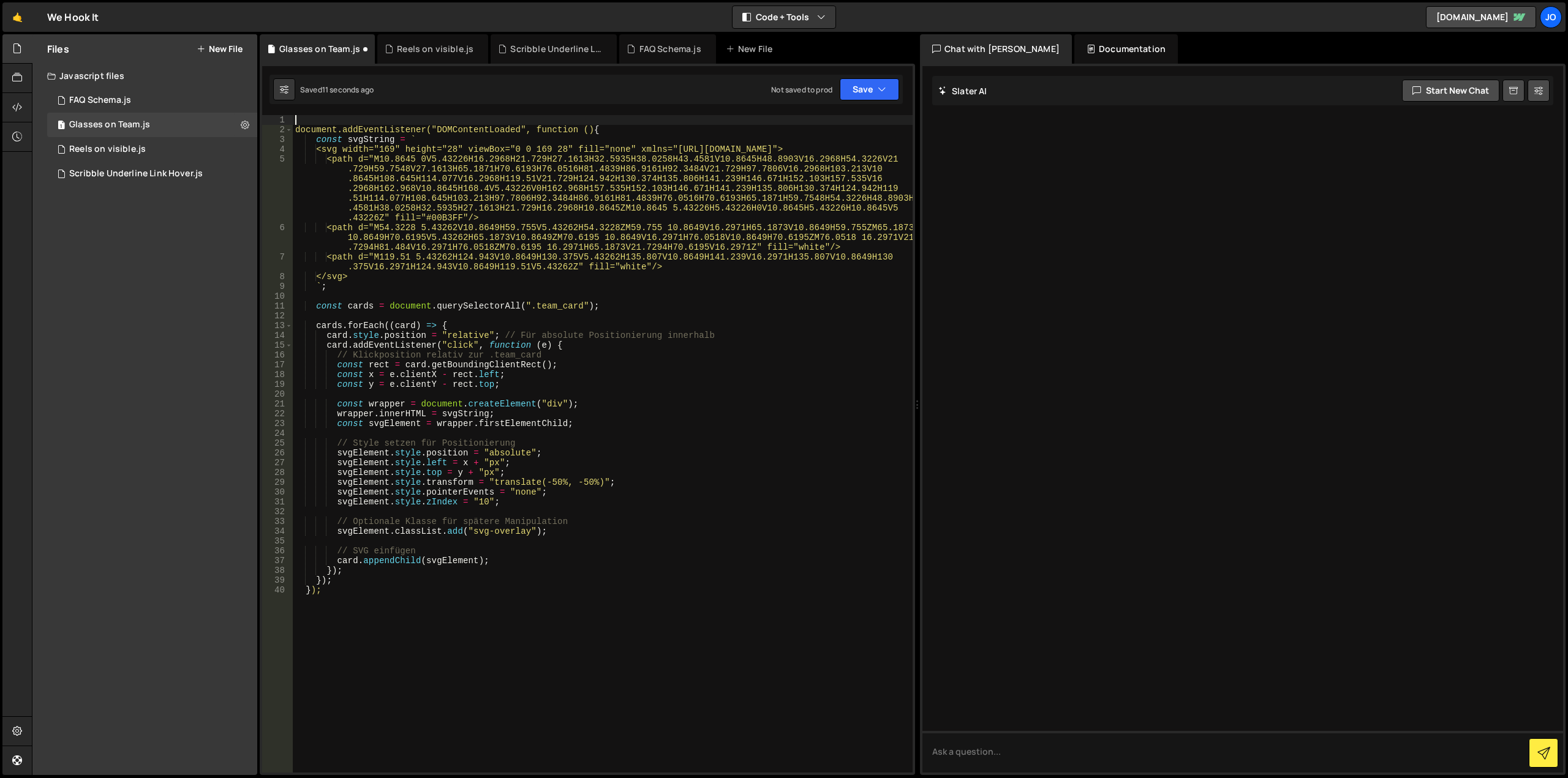
click at [304, 128] on div "document.addEventListener("DOMContentLoaded", function () { const svgString = `…" at bounding box center [603, 454] width 620 height 677
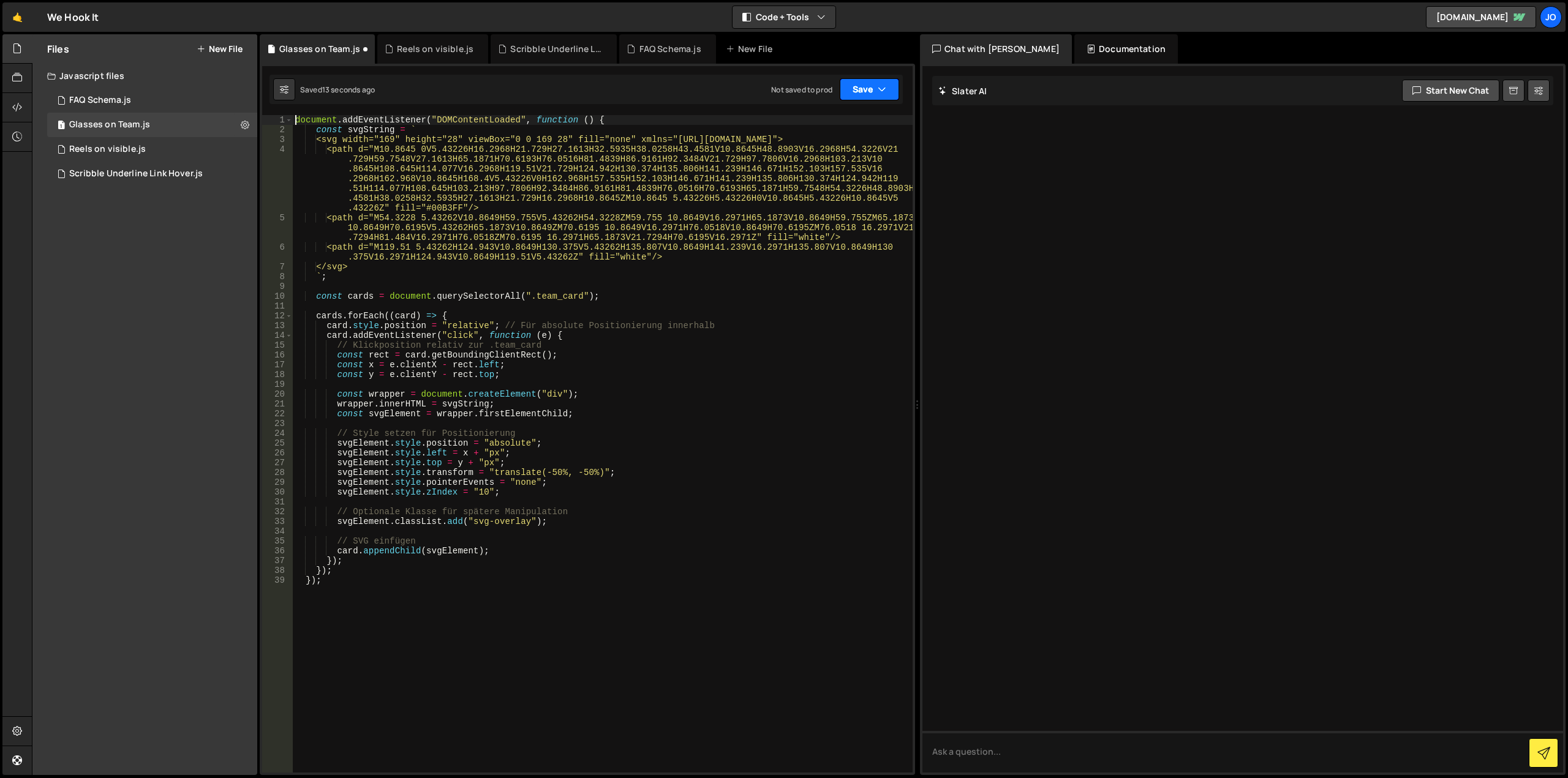
click at [858, 92] on button "Save" at bounding box center [869, 89] width 59 height 22
drag, startPoint x: 854, startPoint y: 124, endPoint x: 842, endPoint y: 188, distance: 65.1
click at [854, 123] on div "Save to Staging S" at bounding box center [828, 119] width 127 height 13
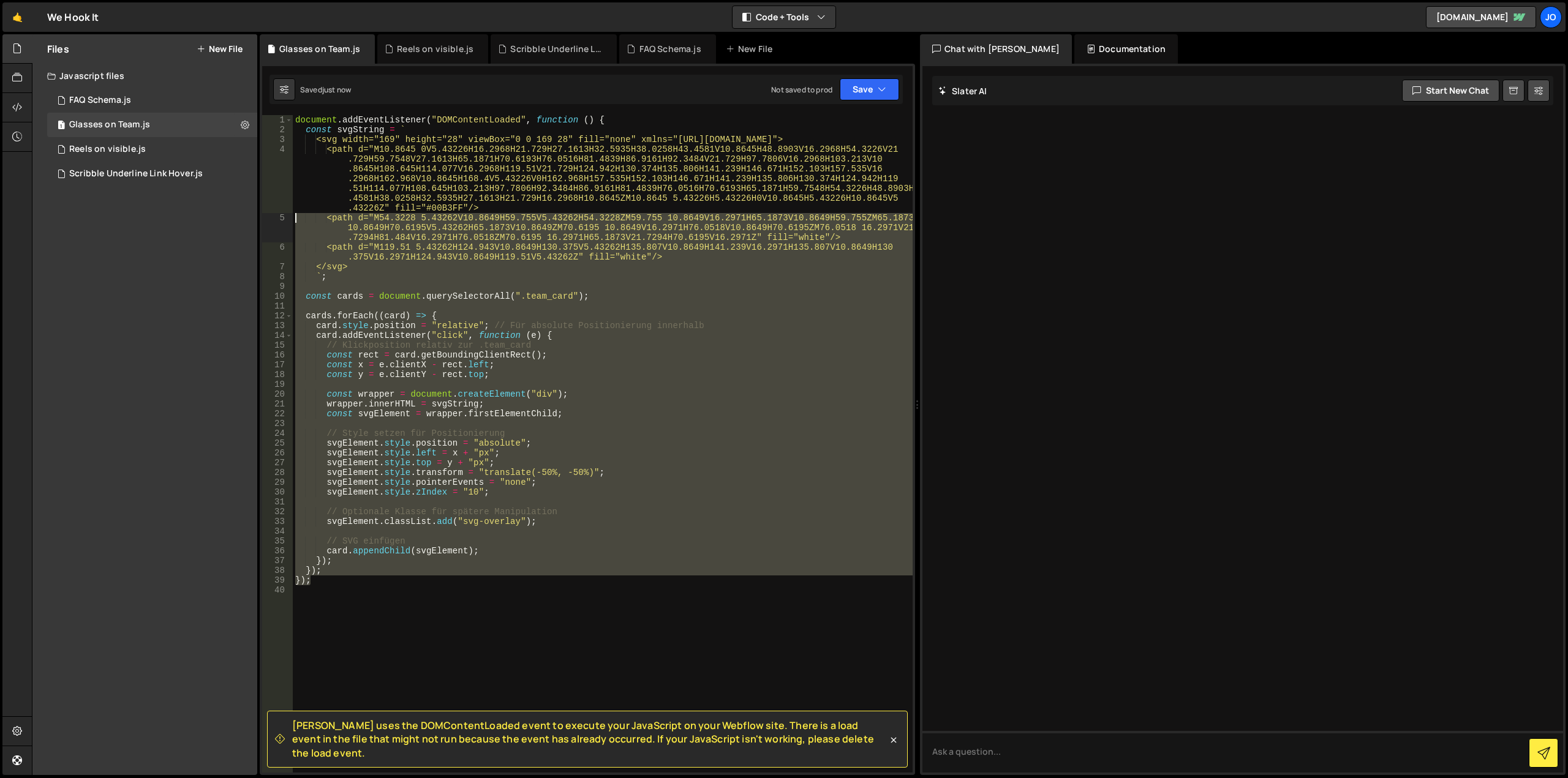
drag, startPoint x: 613, startPoint y: 578, endPoint x: 211, endPoint y: 55, distance: 659.6
click at [211, 55] on div "Files New File Create your first file Get started by starting a Javascript or C…" at bounding box center [800, 405] width 1536 height 741
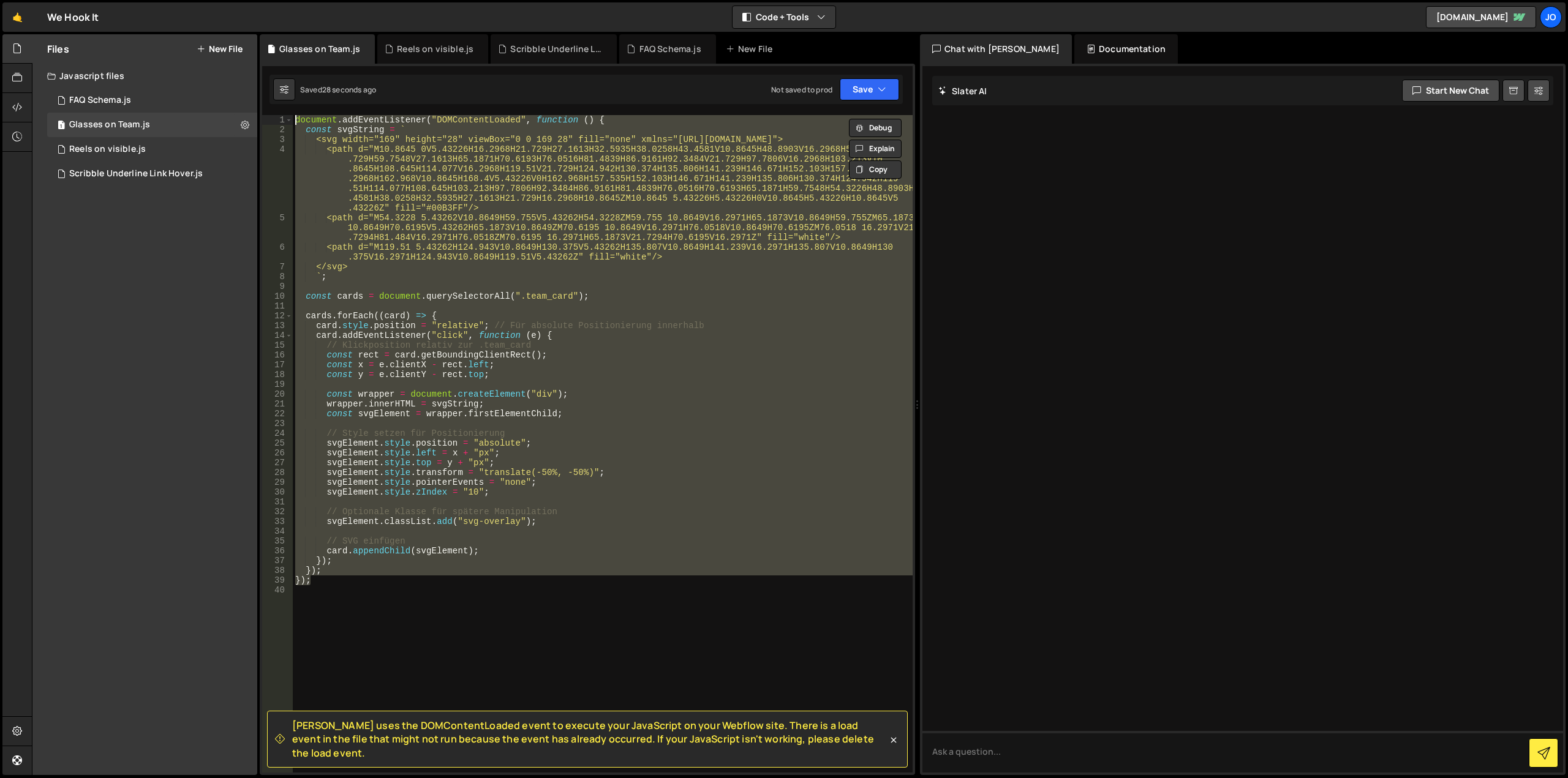
click at [520, 571] on div "document . addEventListener ( "DOMContentLoaded" , function ( ) { const svgStri…" at bounding box center [603, 454] width 620 height 677
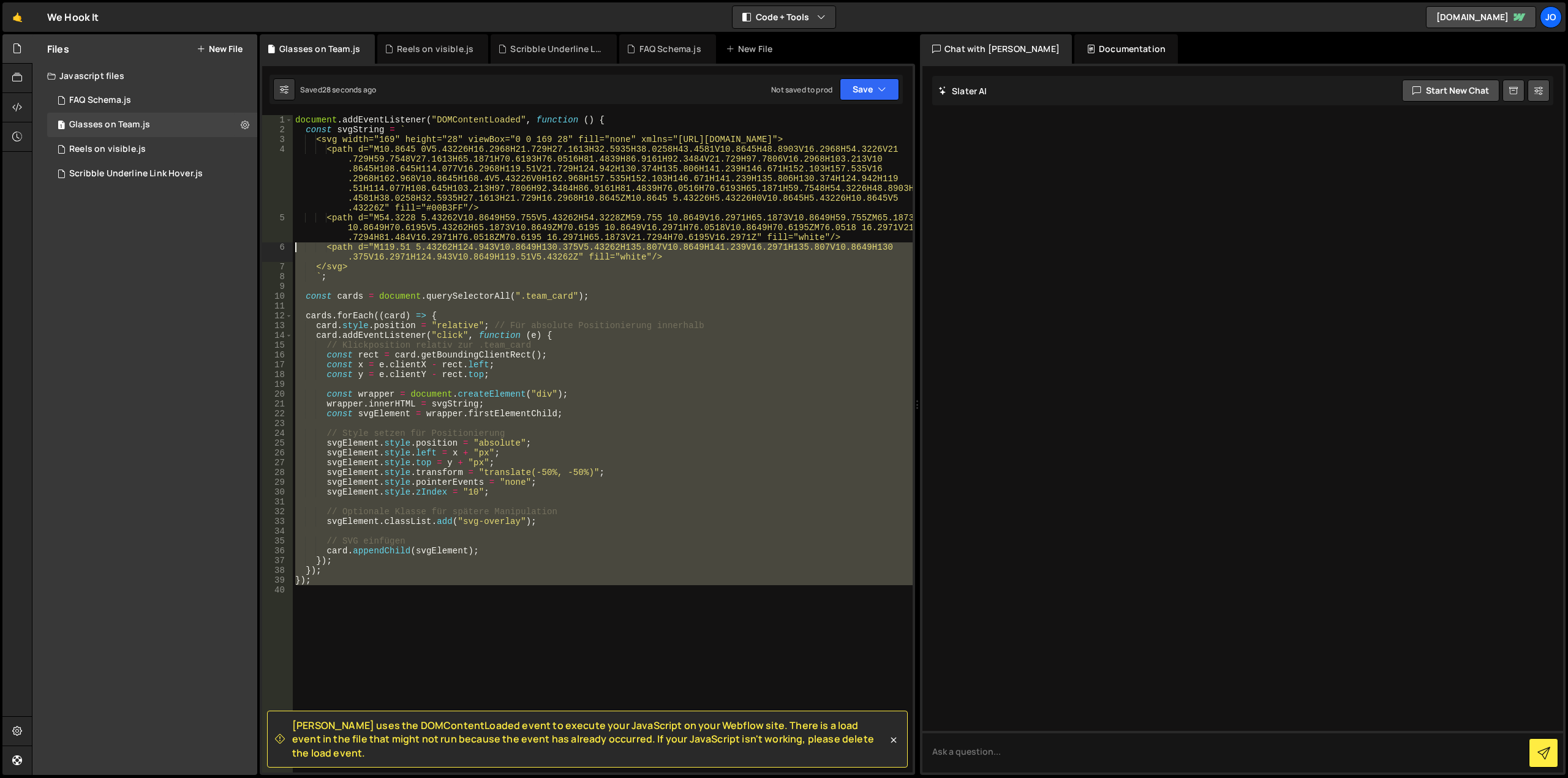
drag, startPoint x: 325, startPoint y: 373, endPoint x: 225, endPoint y: -25, distance: 410.4
click at [225, 0] on html "Projects [GEOGRAPHIC_DATA] Blog Jo Projects Your Teams Account Upgrade Logout" at bounding box center [784, 389] width 1568 height 778
type textarea "document.addEventListener("DOMContentLoaded", function () { const svgString = `"
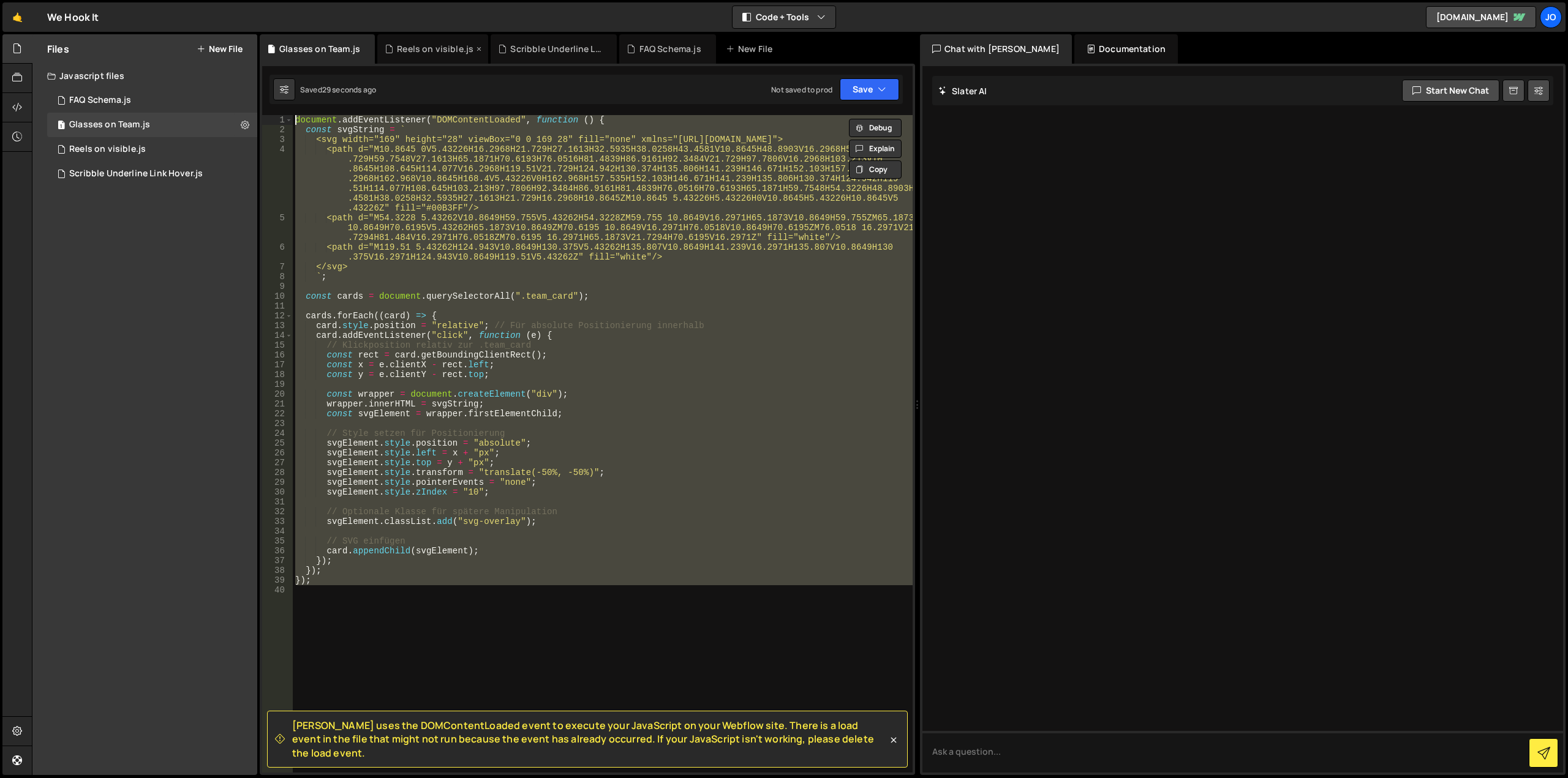
paste textarea
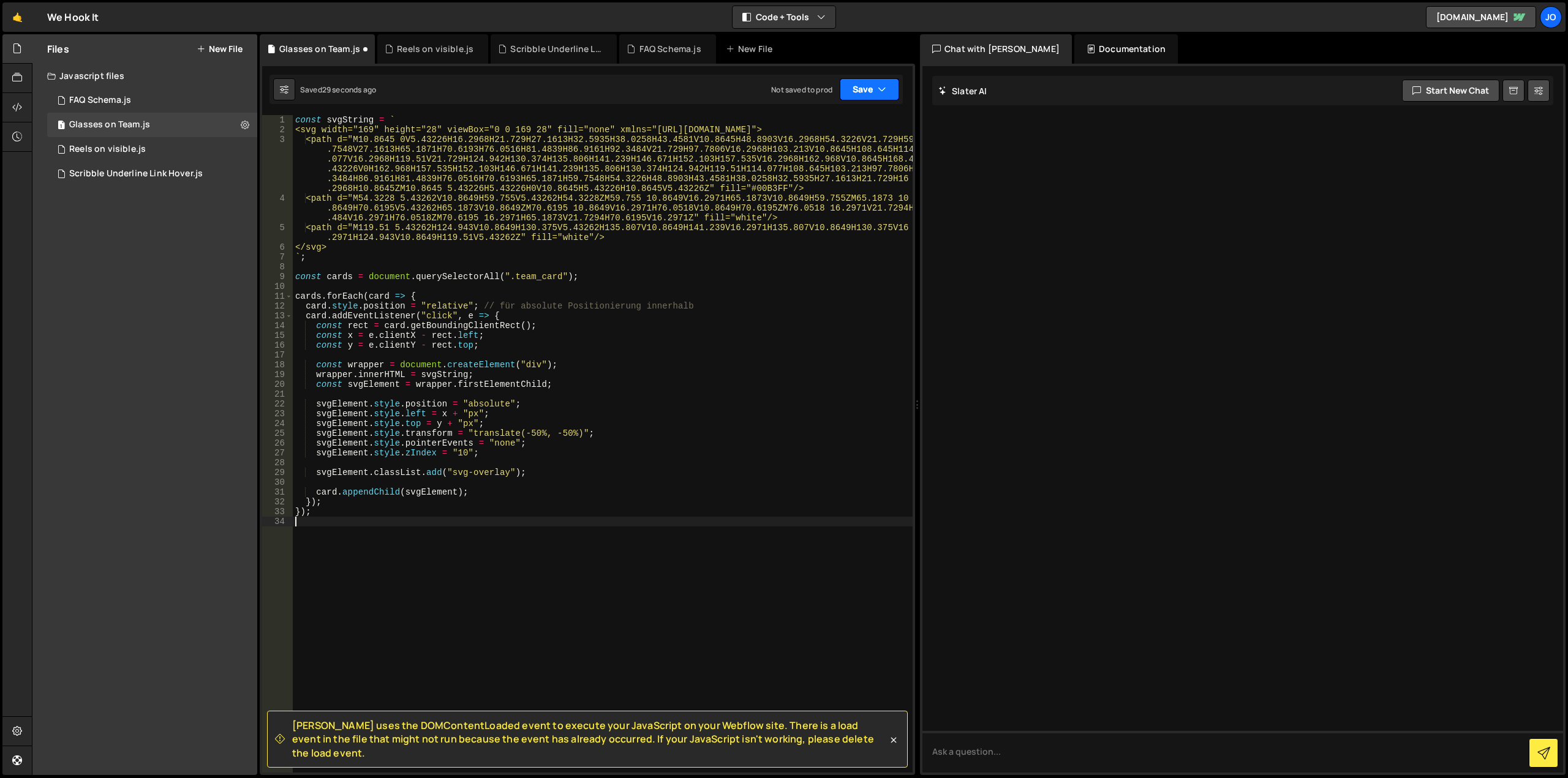
click at [865, 86] on button "Save" at bounding box center [869, 89] width 59 height 22
click at [846, 125] on div "Save to Staging S" at bounding box center [828, 119] width 127 height 13
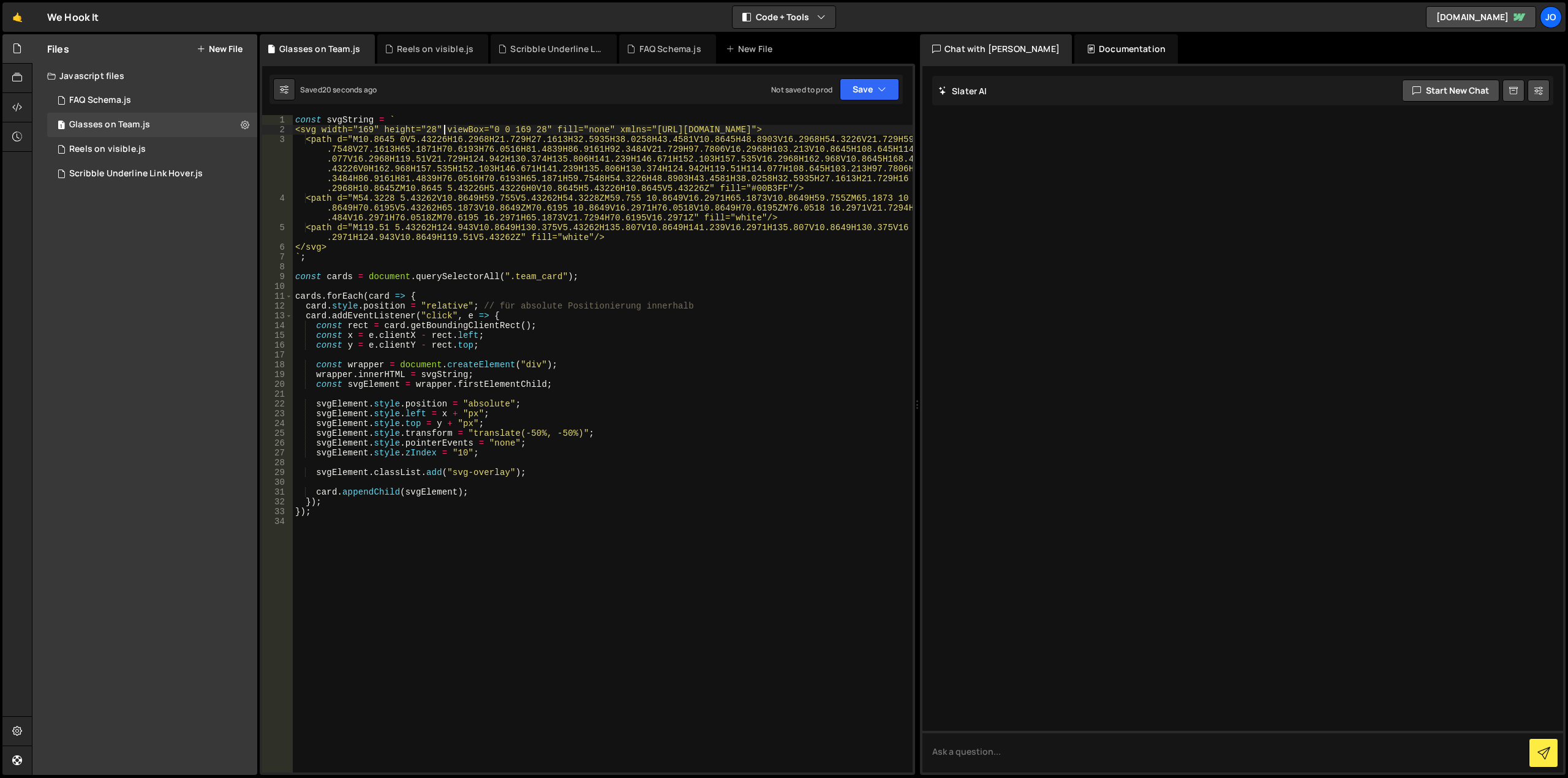
click at [442, 127] on div "const svgString = ` <svg width="169" height="28" viewBox="0 0 169 28" fill="non…" at bounding box center [603, 454] width 620 height 677
click at [871, 82] on button "Save" at bounding box center [869, 89] width 59 height 22
click at [856, 131] on div "Saved 25 seconds ago" at bounding box center [828, 133] width 127 height 15
click at [381, 133] on div "const svgString = ` <svg width="169" height="auto" viewBox="0 0 169 28" fill="n…" at bounding box center [603, 454] width 620 height 677
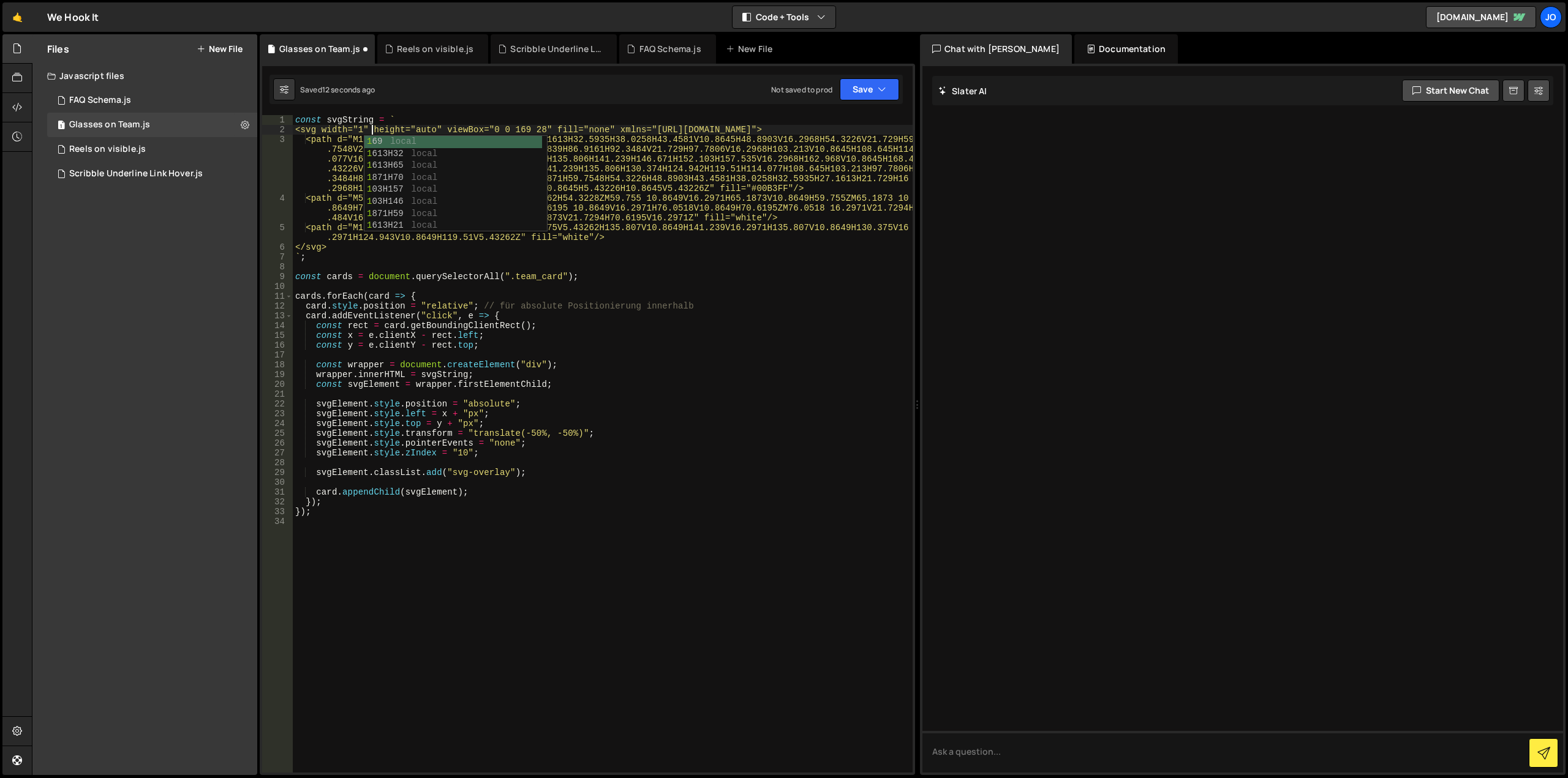
scroll to position [0, 5]
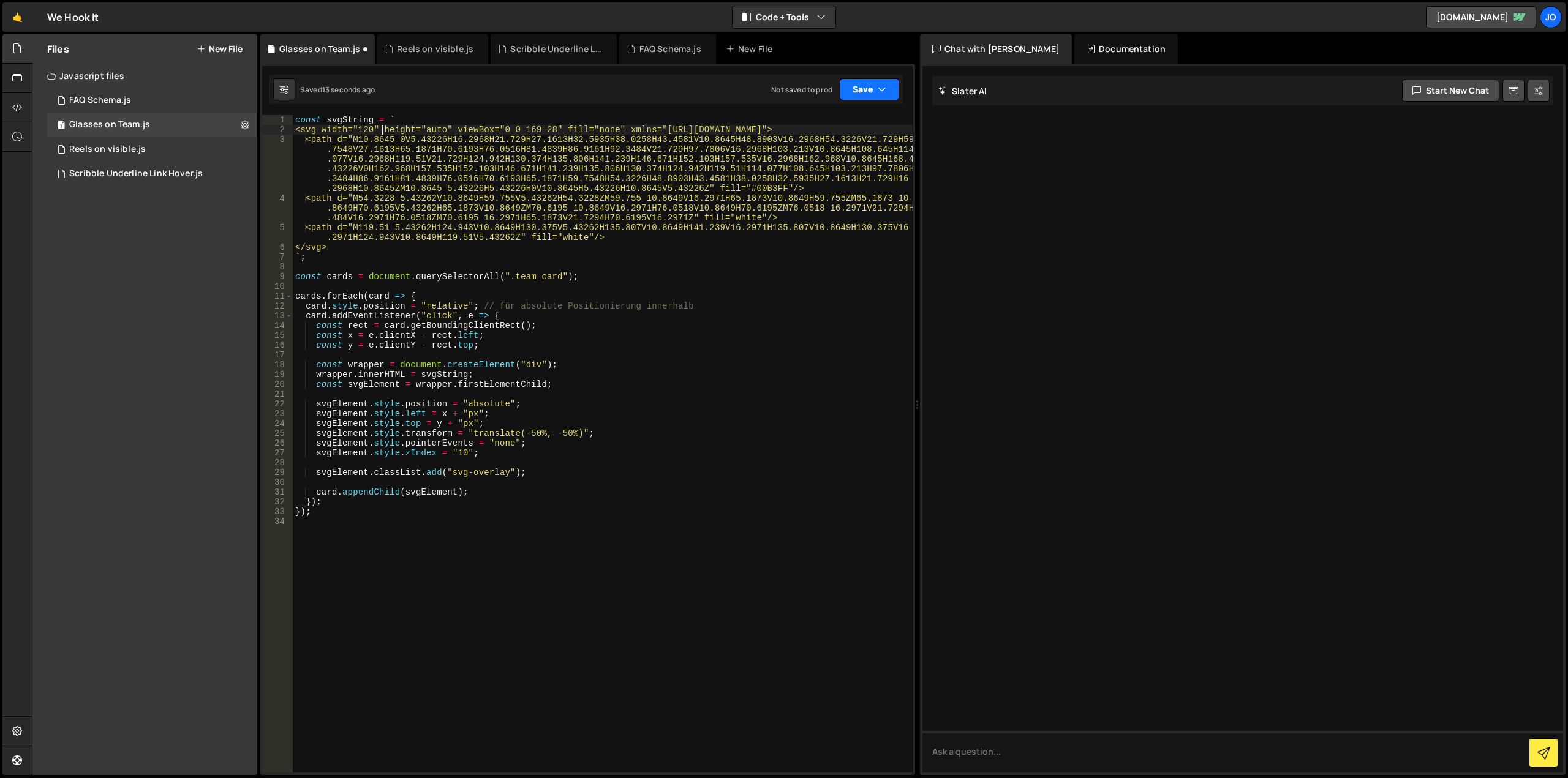
type textarea "<svg width="120" height="auto" viewBox="0 0 169 28" fill="none" xmlns="[URL][DO…"
click at [885, 89] on icon "button" at bounding box center [881, 89] width 9 height 13
click at [863, 115] on div "Save to Staging S" at bounding box center [828, 119] width 127 height 13
click at [203, 290] on div "Files New File Create your first file Get started by starting a Javascript or C…" at bounding box center [144, 404] width 225 height 740
click at [234, 45] on button "New File" at bounding box center [220, 49] width 46 height 10
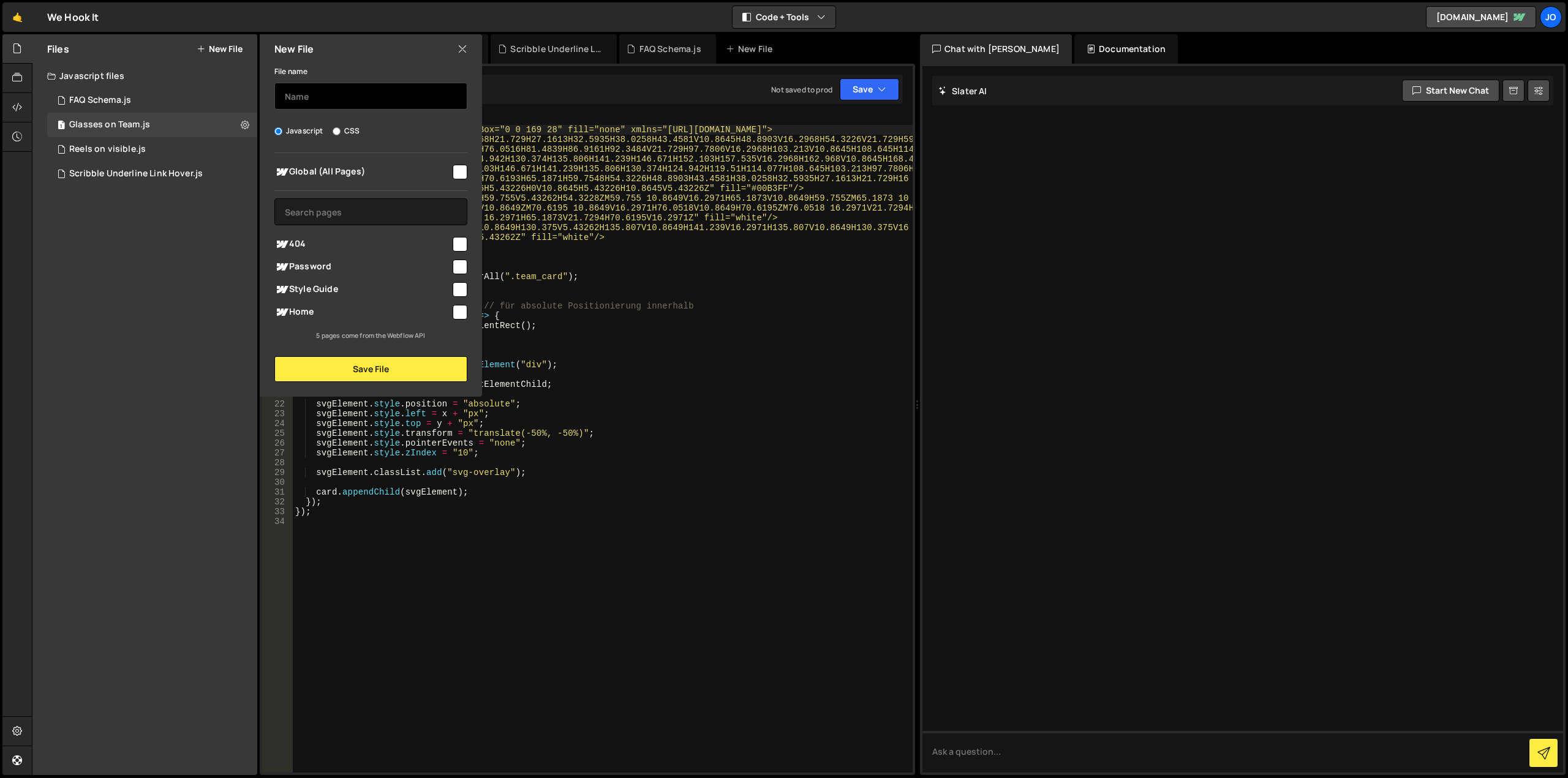
click at [339, 100] on input "text" at bounding box center [371, 96] width 193 height 27
type input "Pixelate Render"
click at [451, 311] on div at bounding box center [458, 311] width 16 height 16
click at [460, 314] on input "checkbox" at bounding box center [460, 312] width 15 height 15
checkbox input "true"
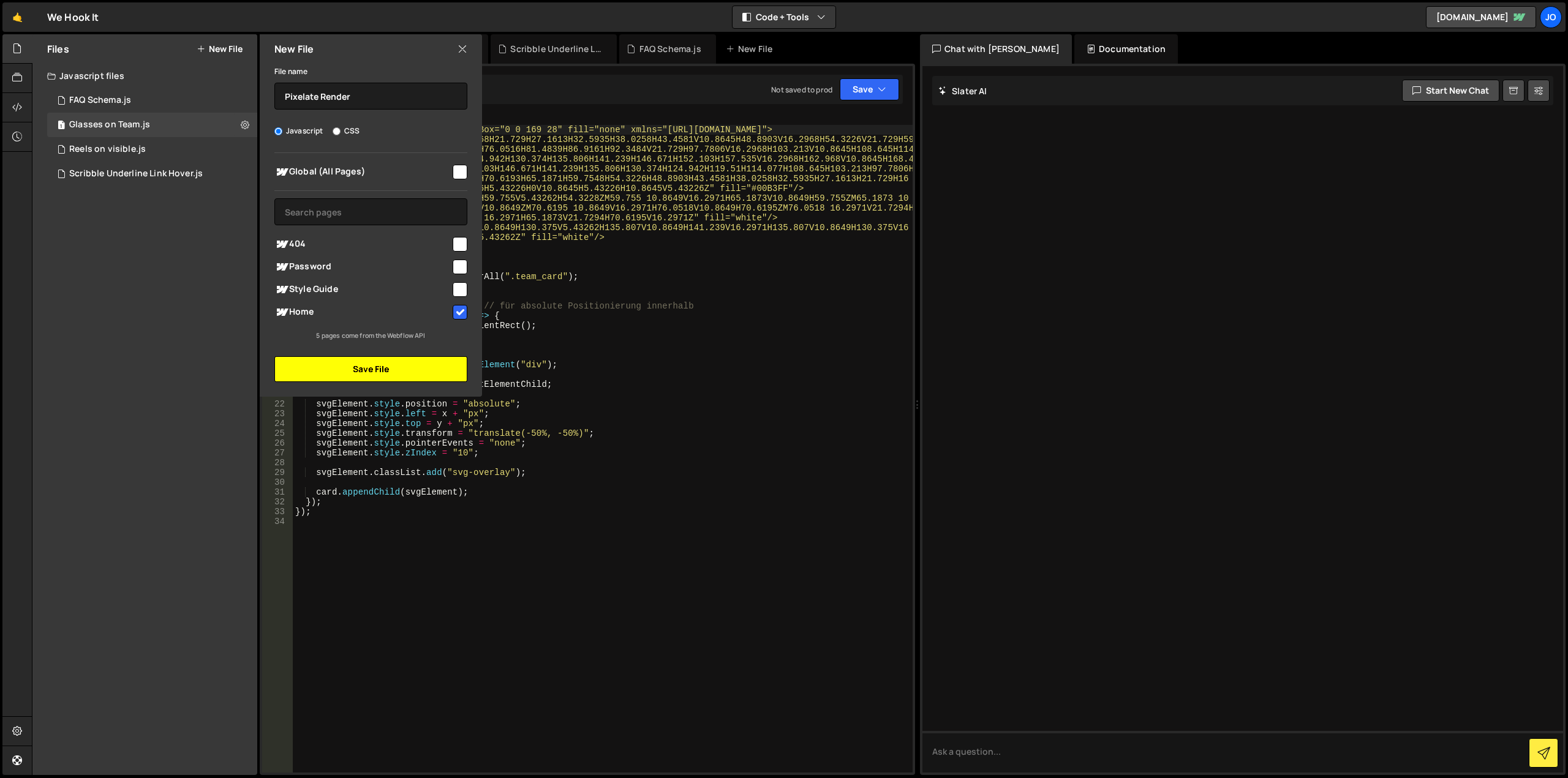
click at [387, 366] on button "Save File" at bounding box center [371, 369] width 193 height 26
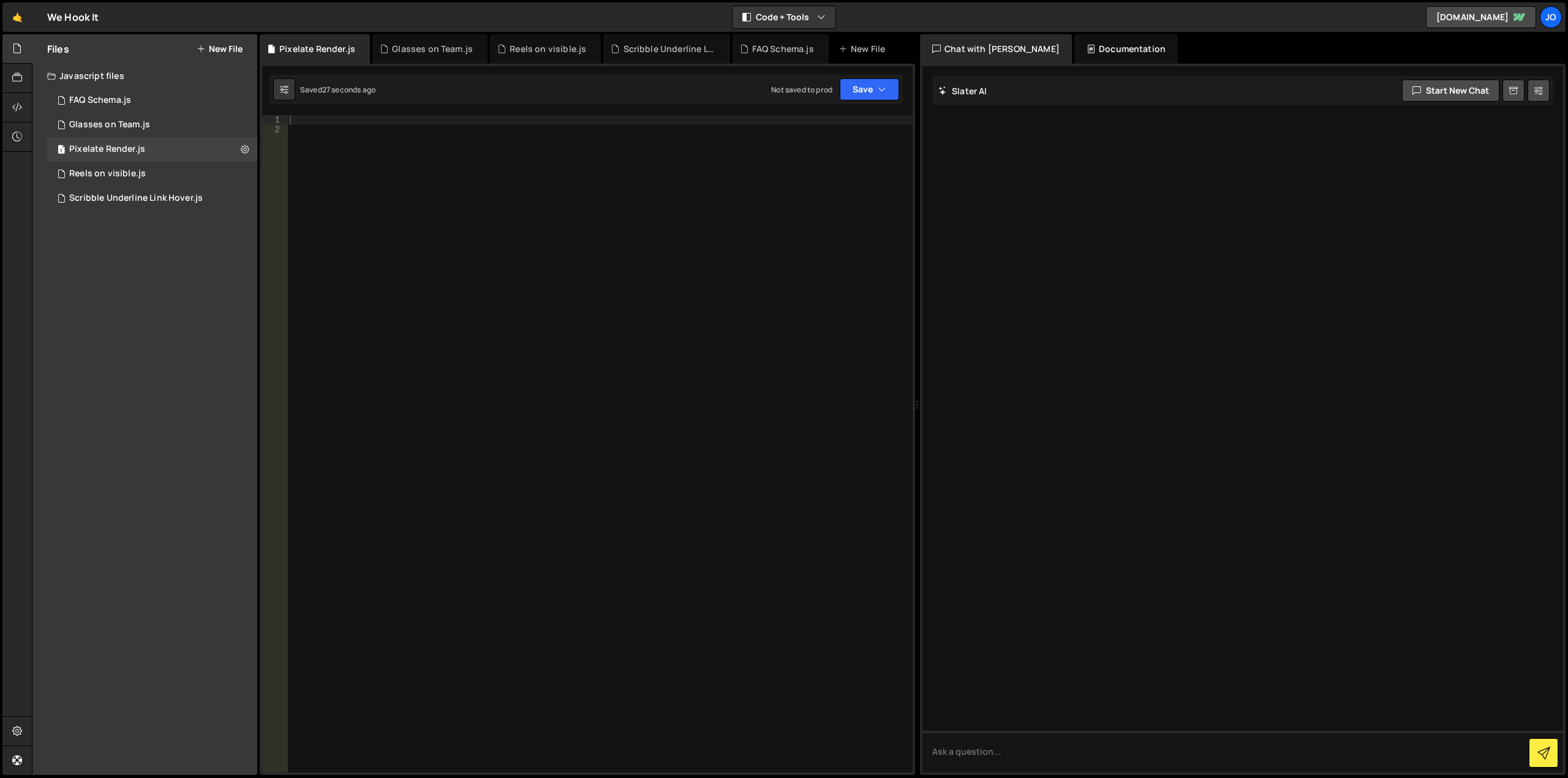
click at [486, 193] on div at bounding box center [600, 454] width 625 height 677
click at [460, 121] on div at bounding box center [600, 454] width 625 height 677
click at [474, 158] on div at bounding box center [600, 454] width 625 height 677
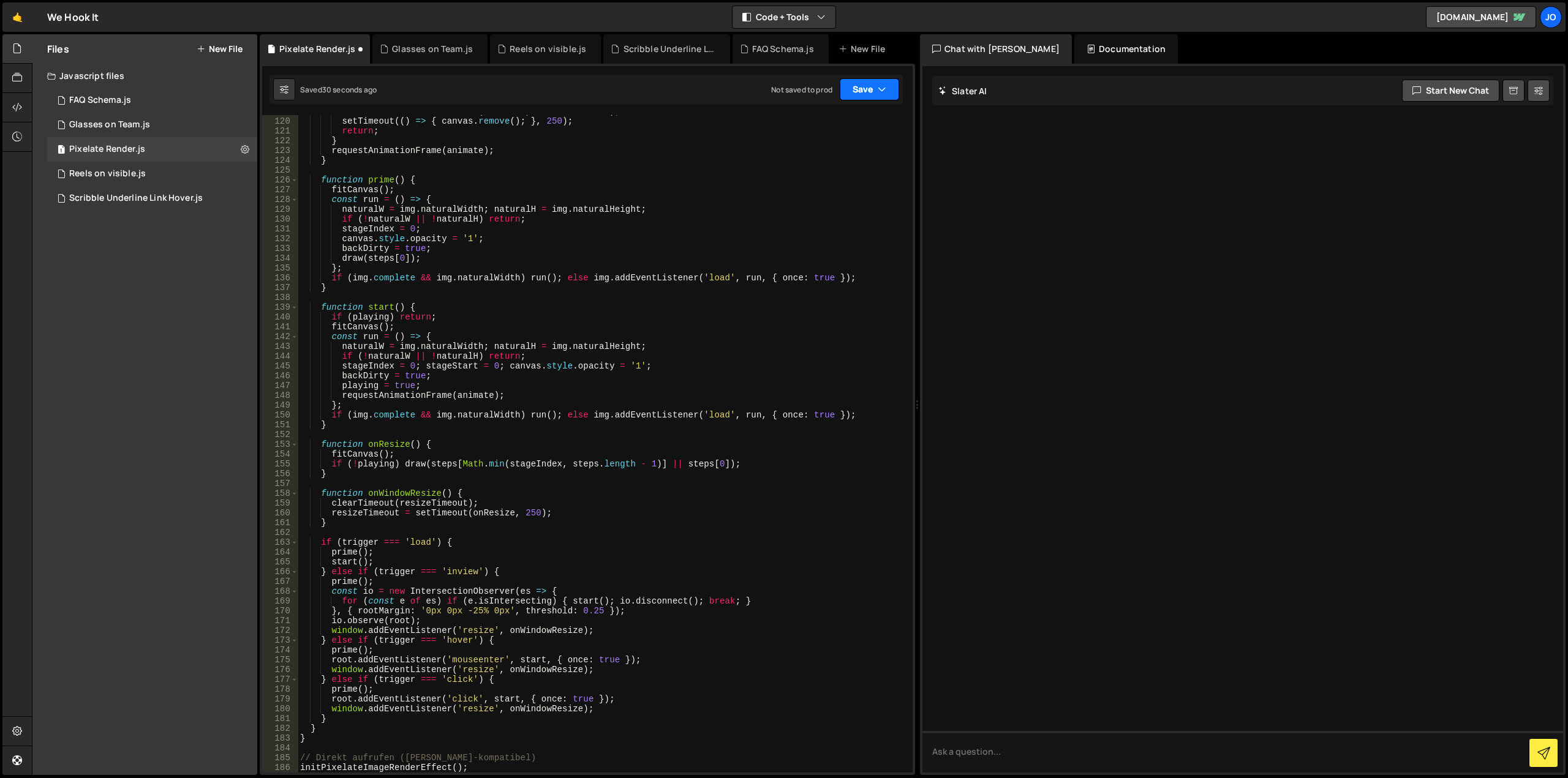
click at [854, 94] on button "Save" at bounding box center [869, 89] width 59 height 22
click at [846, 121] on div "Save to Staging S" at bounding box center [828, 119] width 127 height 13
